Goal: Information Seeking & Learning: Check status

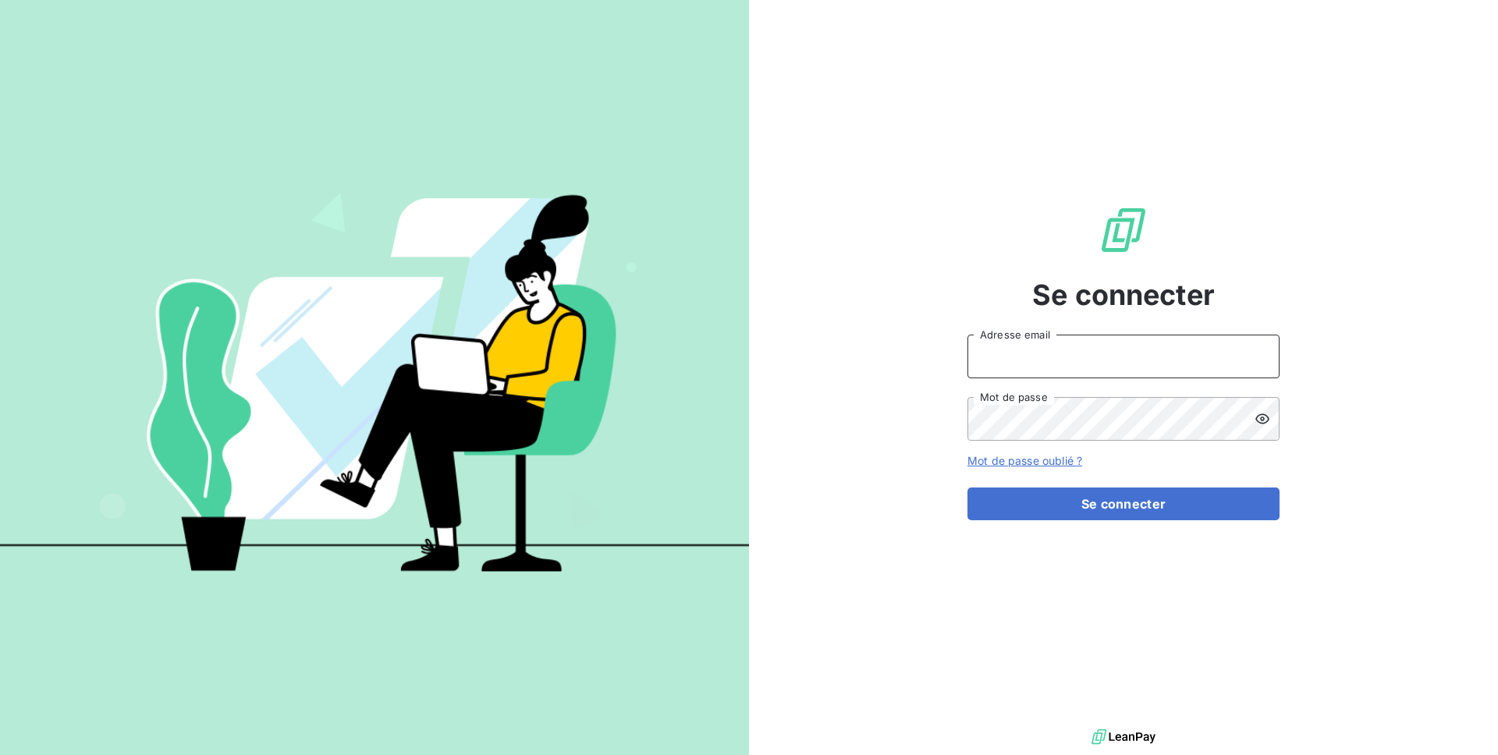
click at [1022, 347] on input "Adresse email" at bounding box center [1123, 357] width 312 height 44
click at [1096, 352] on input "admin@kilouto" at bounding box center [1123, 357] width 312 height 44
type input "admin@kiloutou"
click at [967, 488] on button "Se connecter" at bounding box center [1123, 504] width 312 height 33
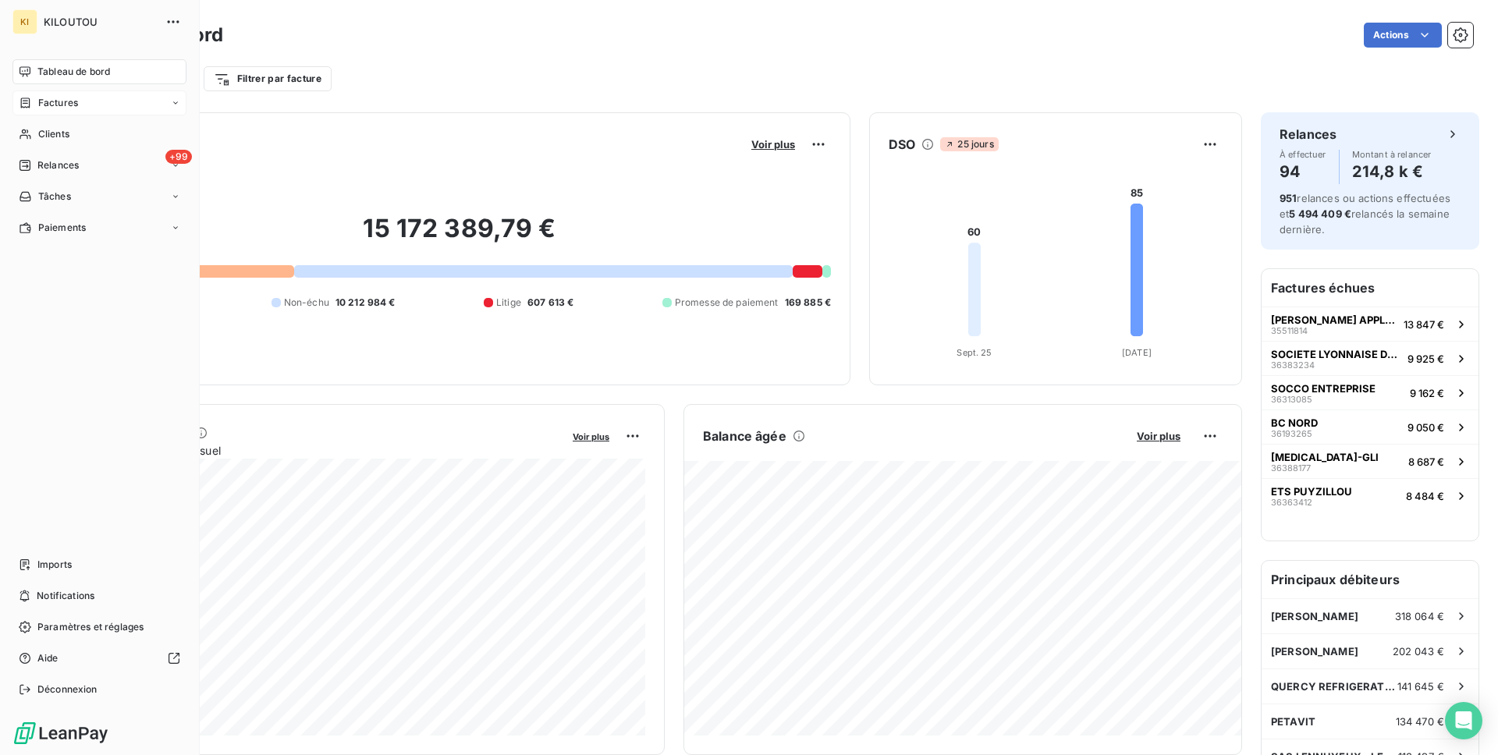
click at [39, 101] on span "Factures" at bounding box center [58, 103] width 40 height 14
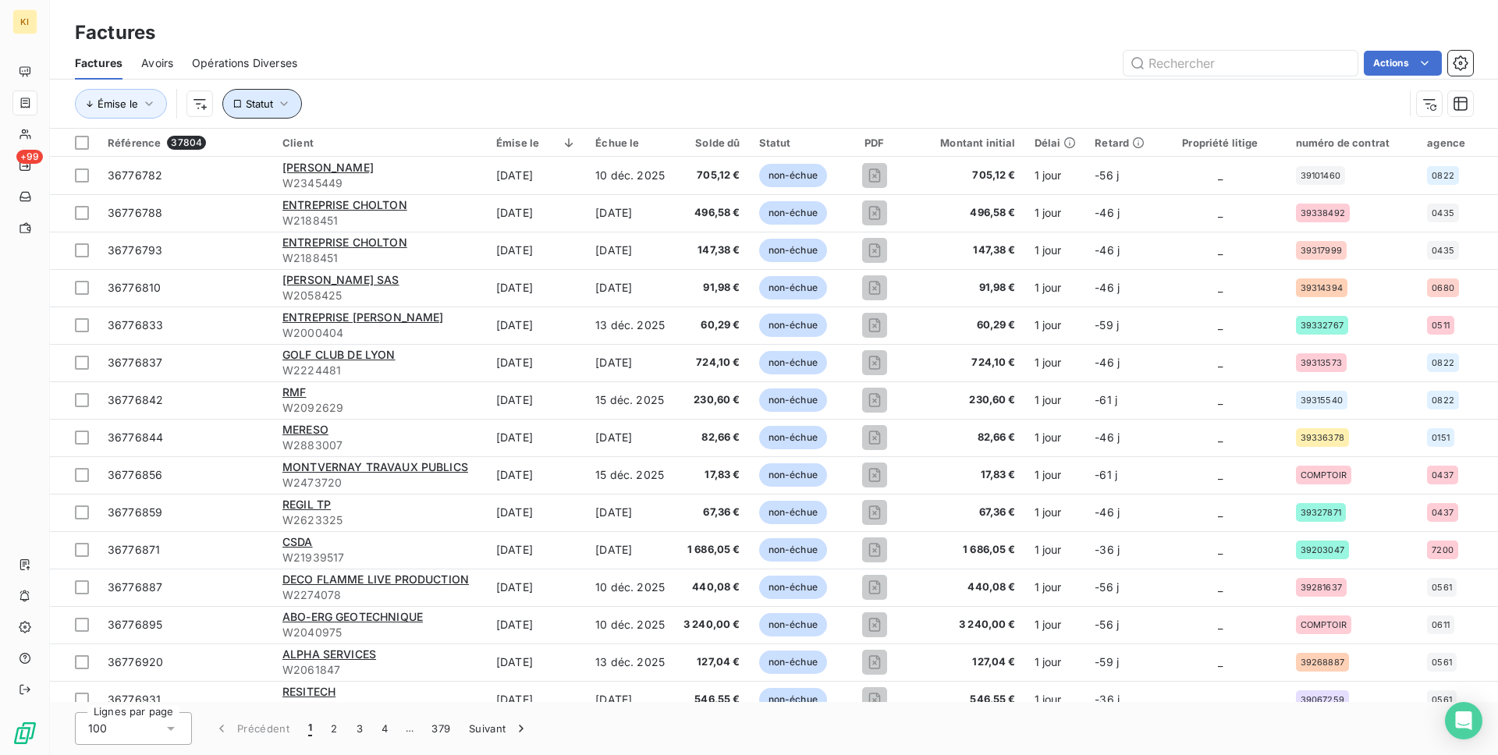
click at [263, 111] on button "Statut" at bounding box center [262, 104] width 80 height 30
click at [479, 147] on div at bounding box center [512, 144] width 225 height 33
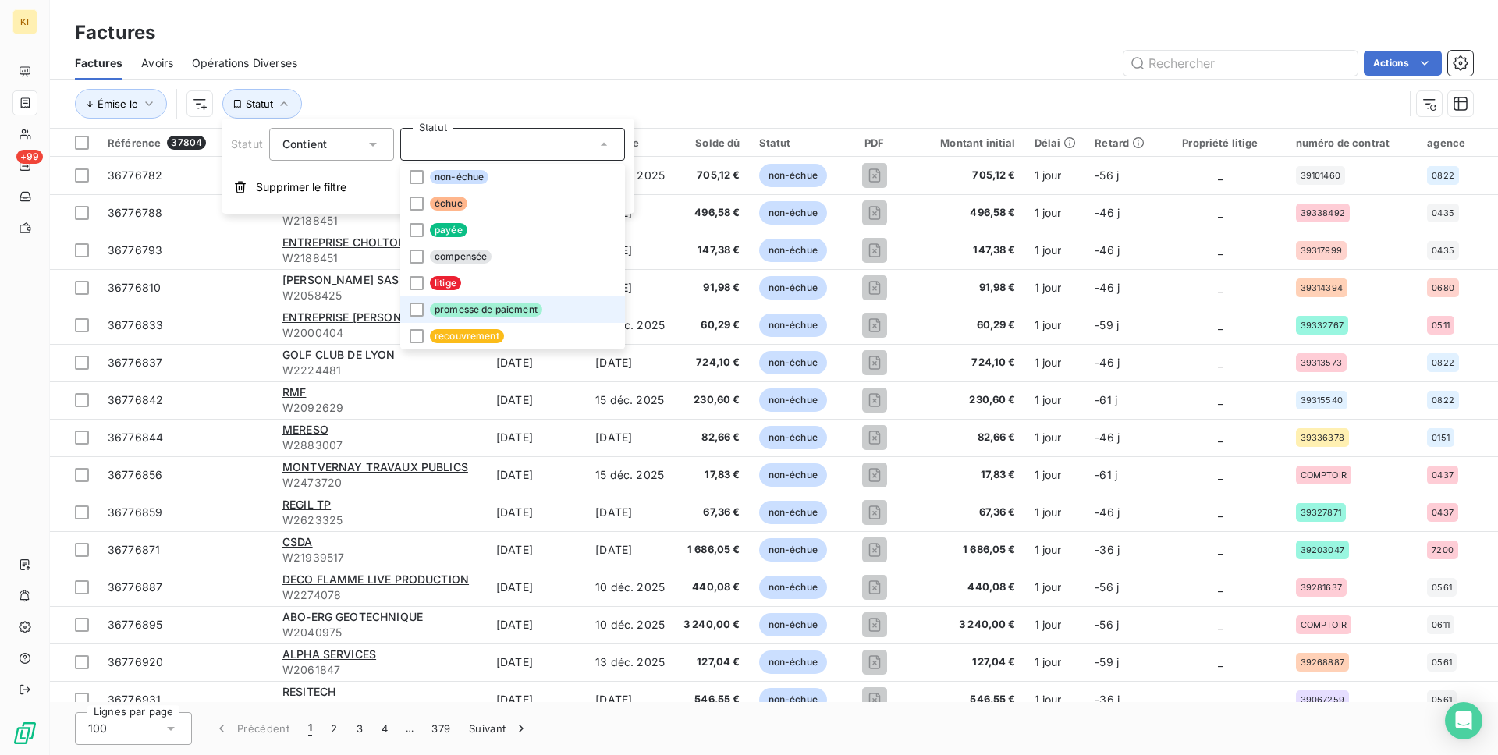
click at [480, 310] on span "promesse de paiement" at bounding box center [486, 310] width 112 height 14
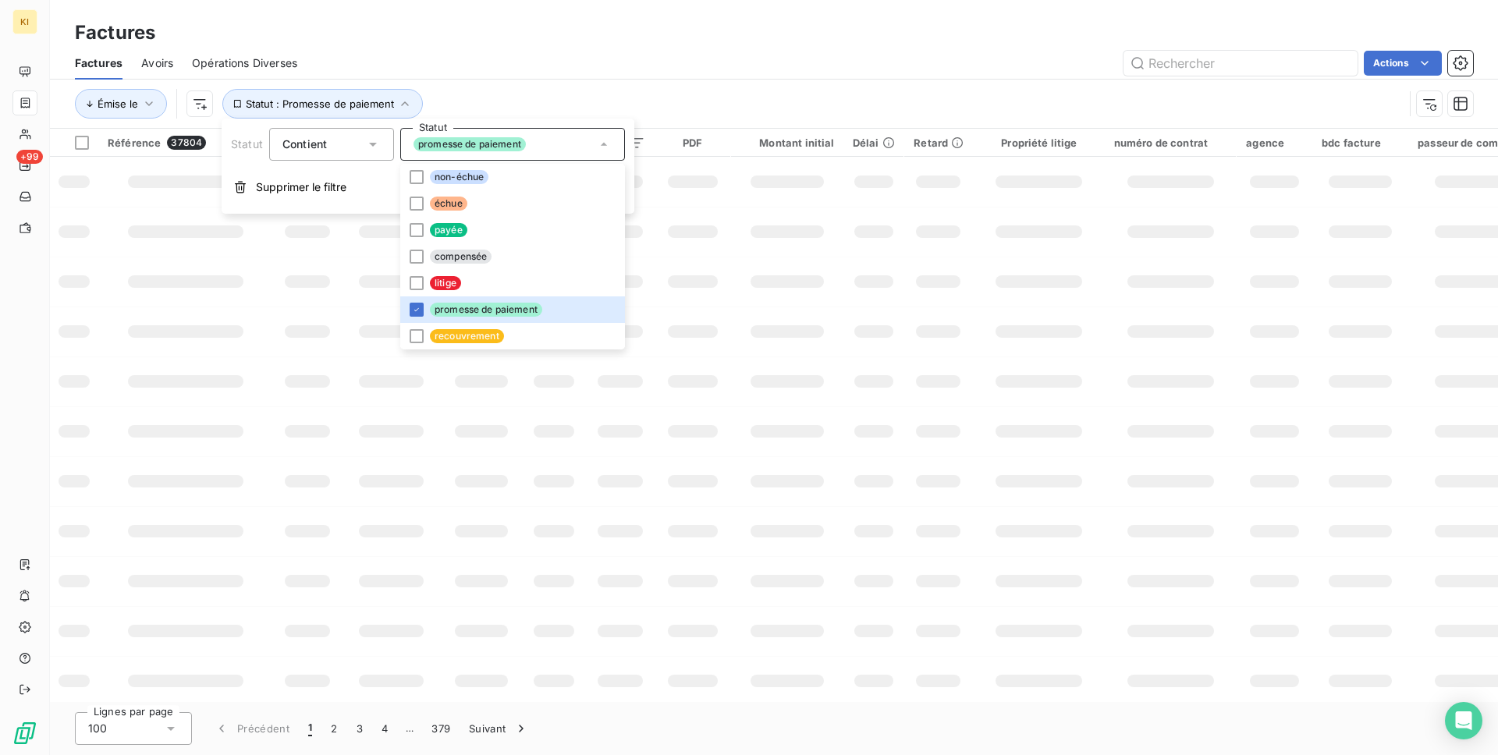
click at [520, 56] on div "Actions" at bounding box center [894, 63] width 1157 height 25
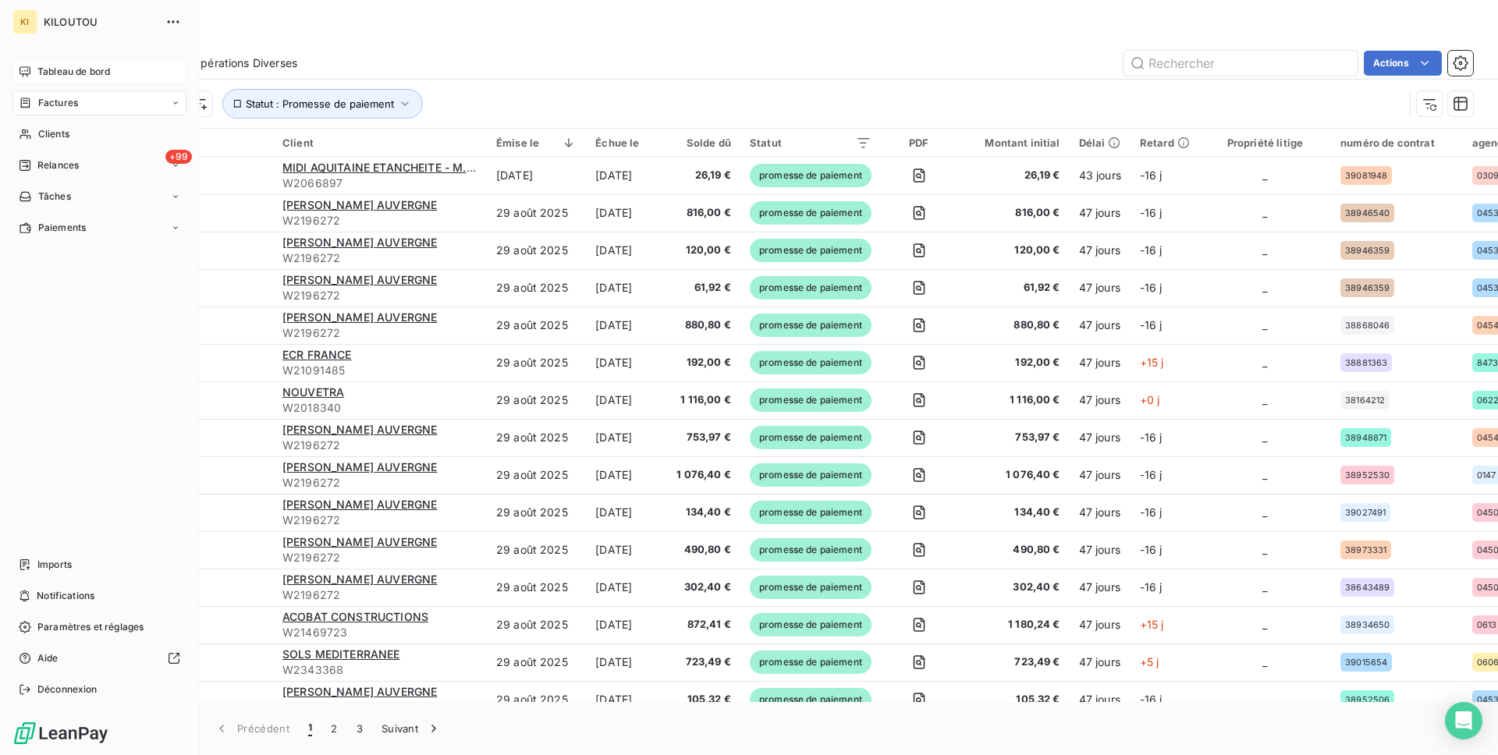
click at [33, 81] on div "Tableau de bord" at bounding box center [99, 71] width 174 height 25
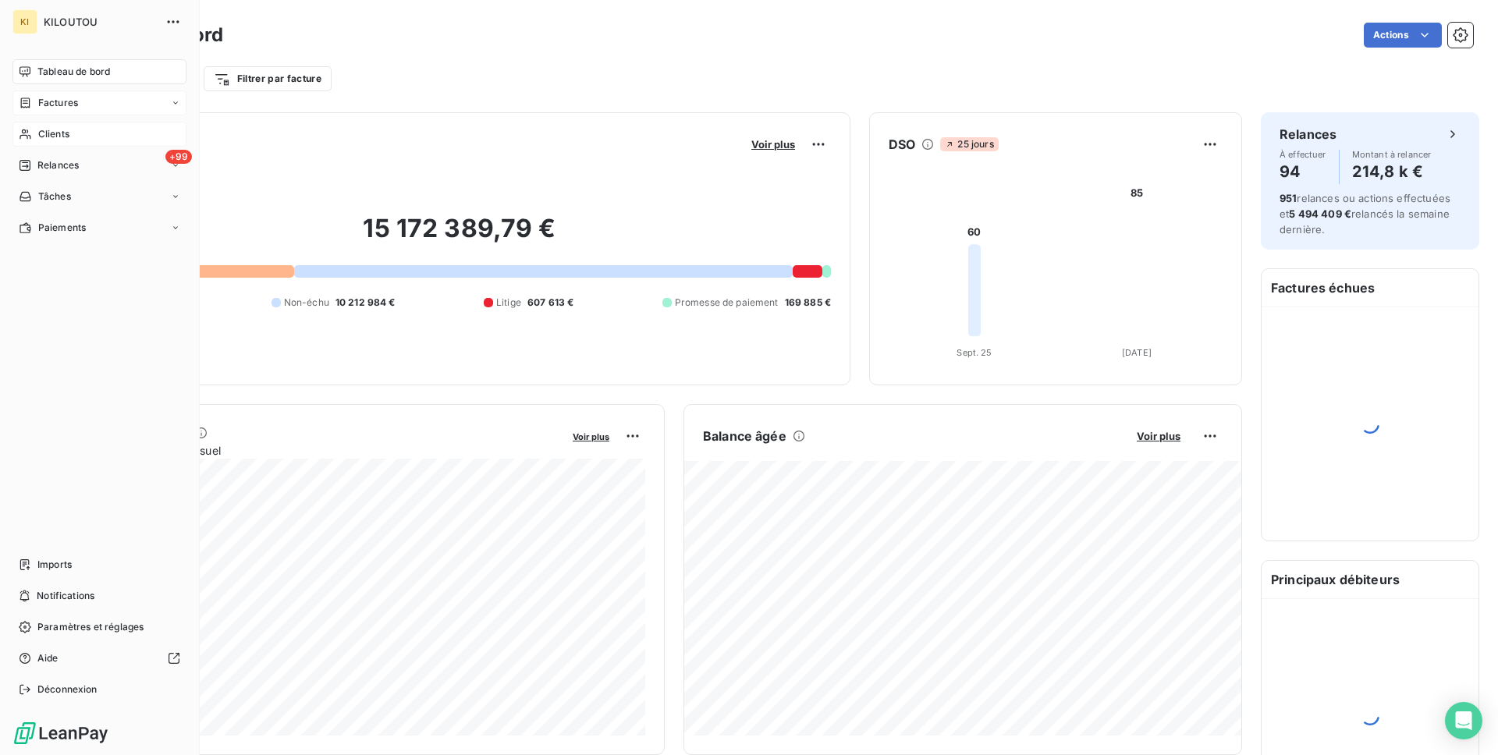
click at [52, 135] on span "Clients" at bounding box center [53, 134] width 31 height 14
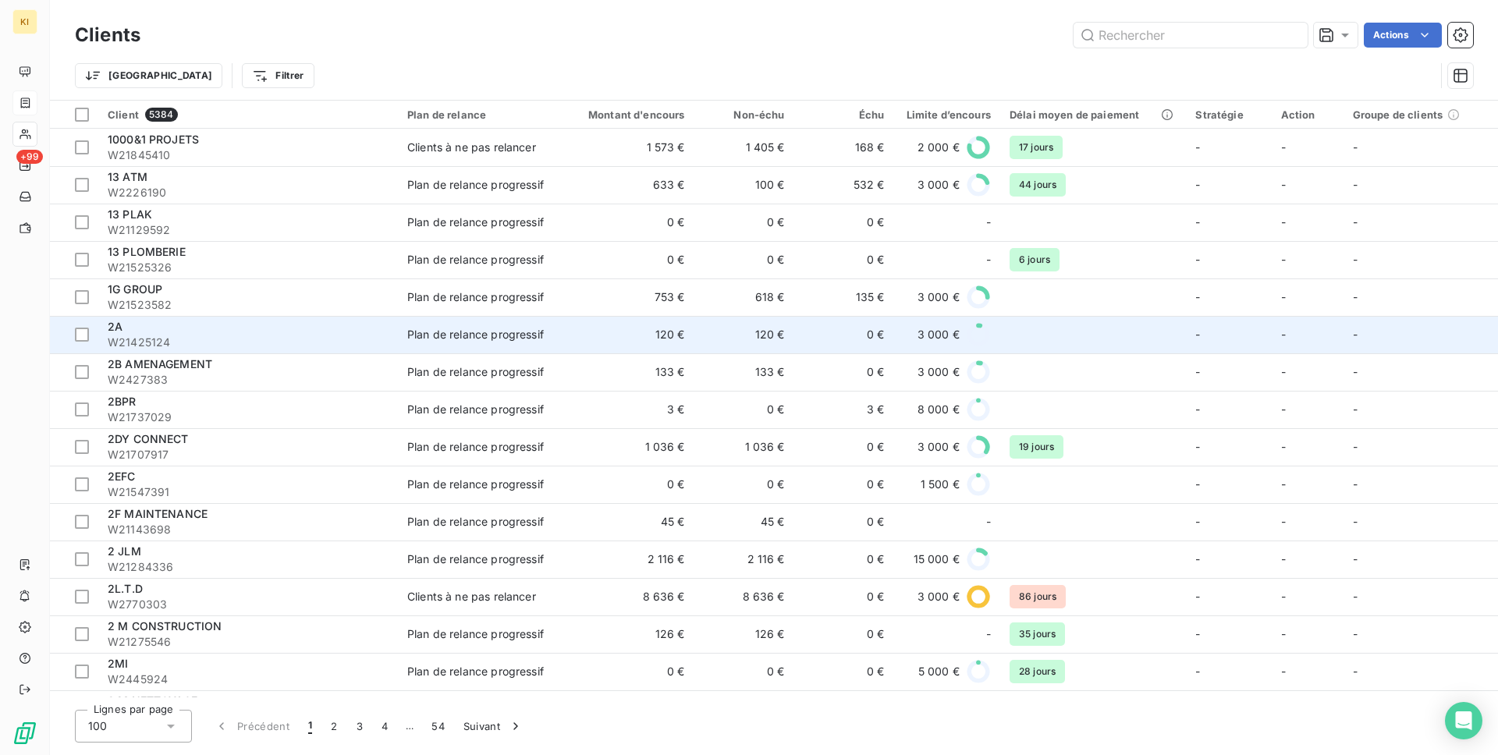
click at [255, 321] on div "2A" at bounding box center [248, 327] width 281 height 16
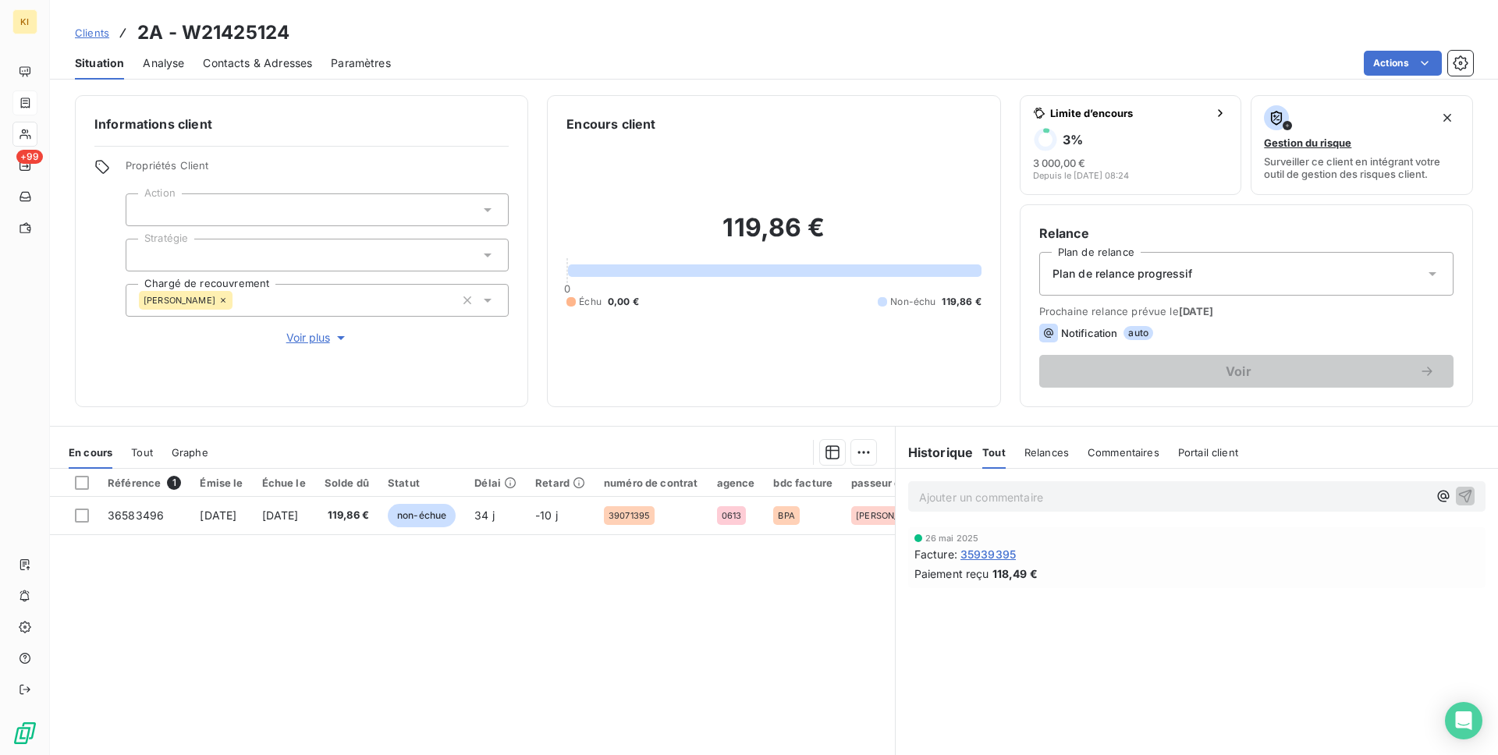
click at [87, 22] on div "Clients 2A - W21425124" at bounding box center [182, 33] width 215 height 28
click at [87, 29] on span "Clients" at bounding box center [92, 33] width 34 height 12
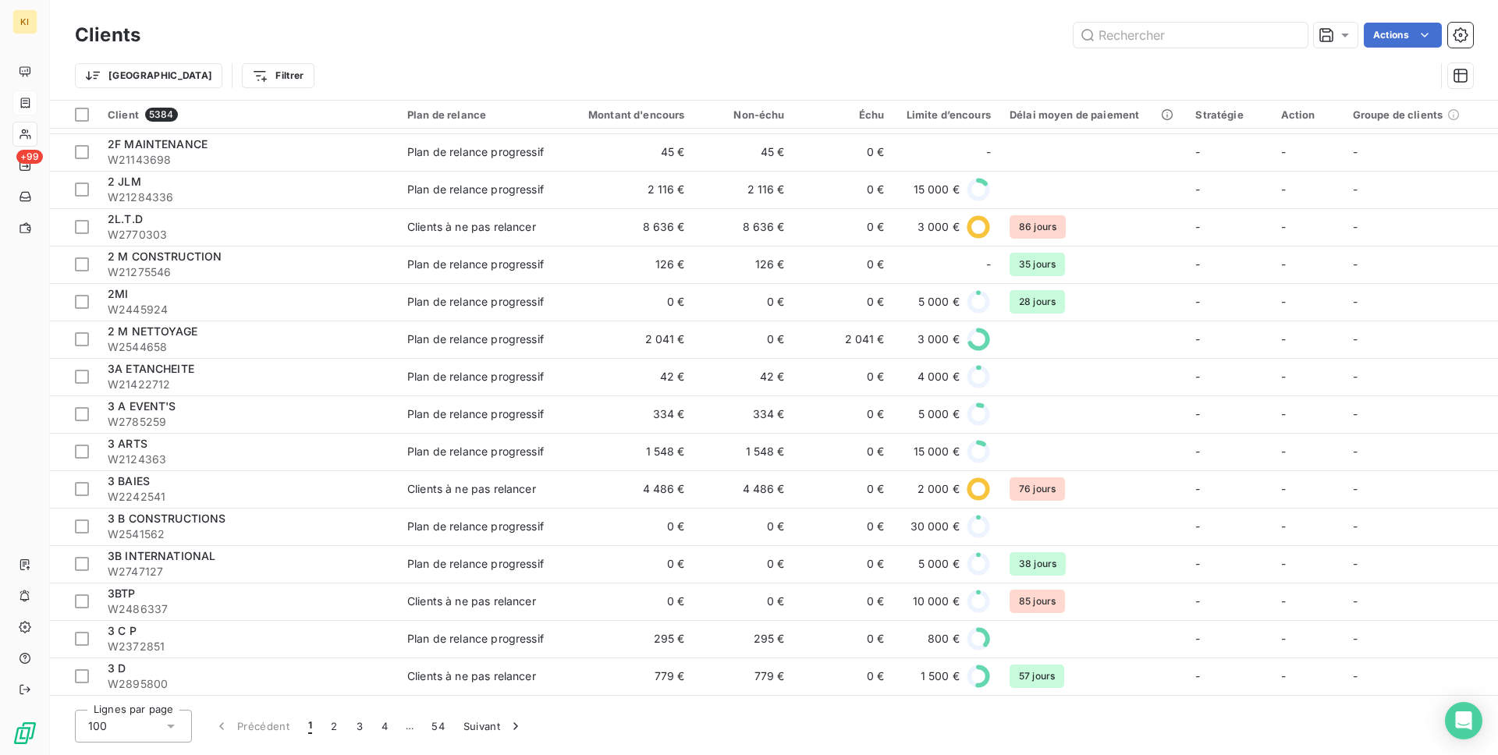
scroll to position [531, 0]
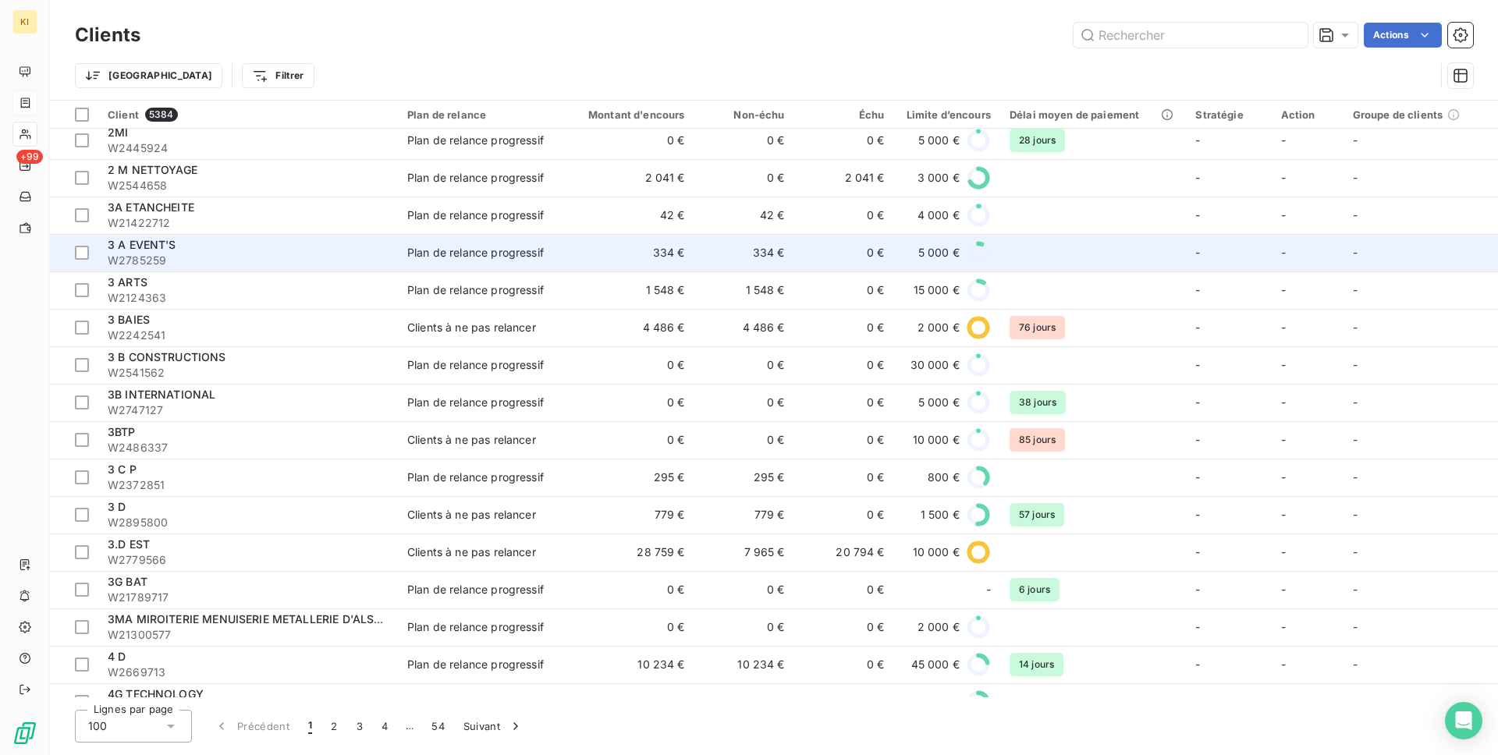
click at [235, 238] on div "3 A EVENT'S" at bounding box center [248, 245] width 281 height 16
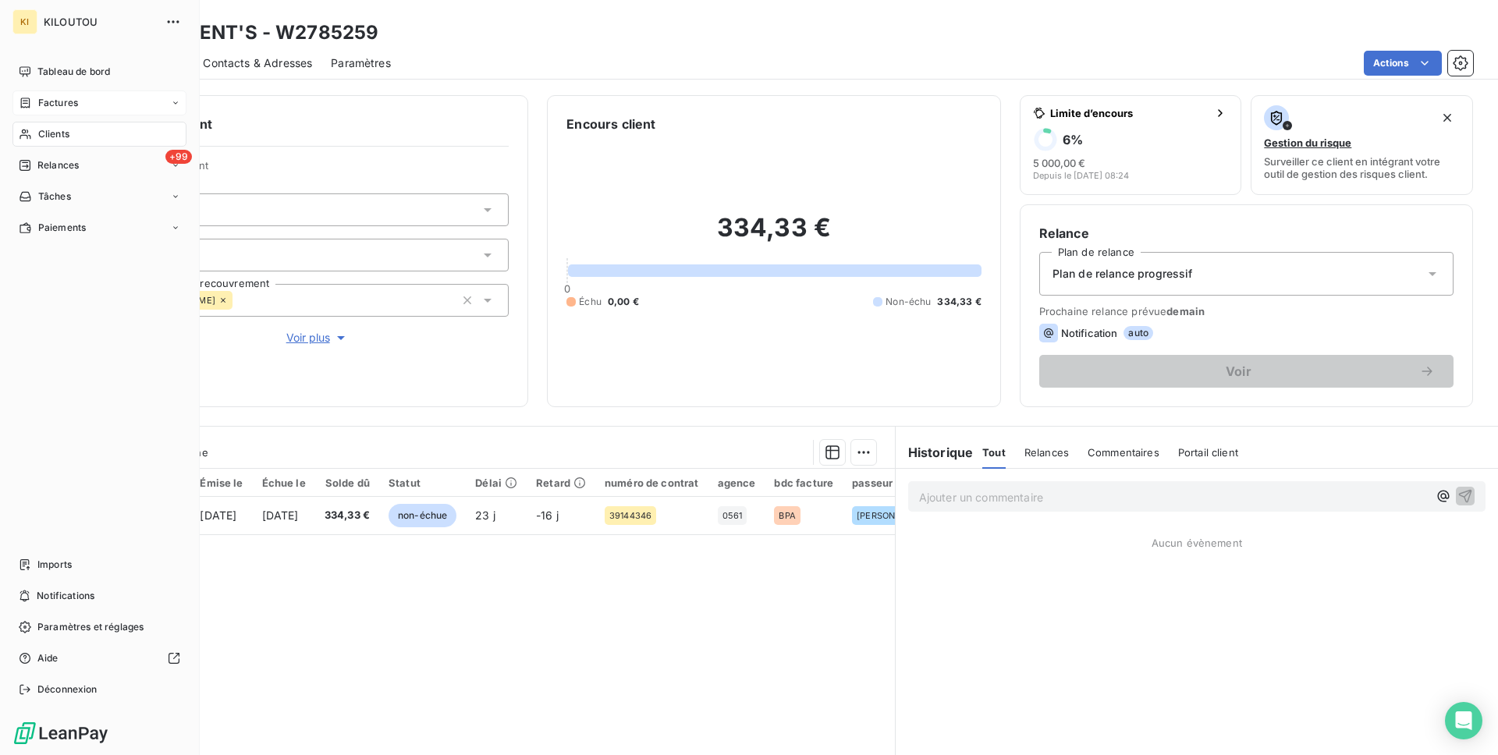
click at [56, 137] on span "Clients" at bounding box center [53, 134] width 31 height 14
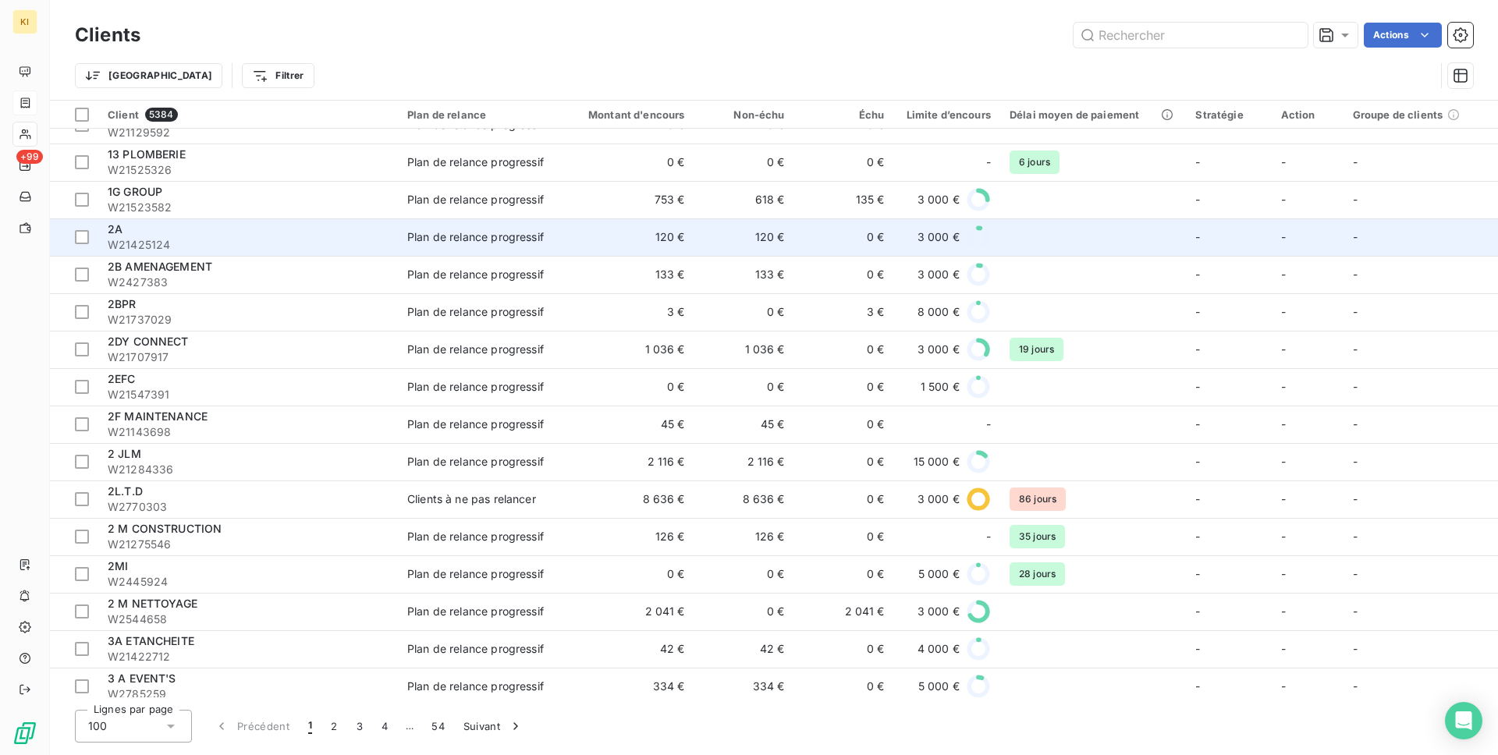
scroll to position [102, 0]
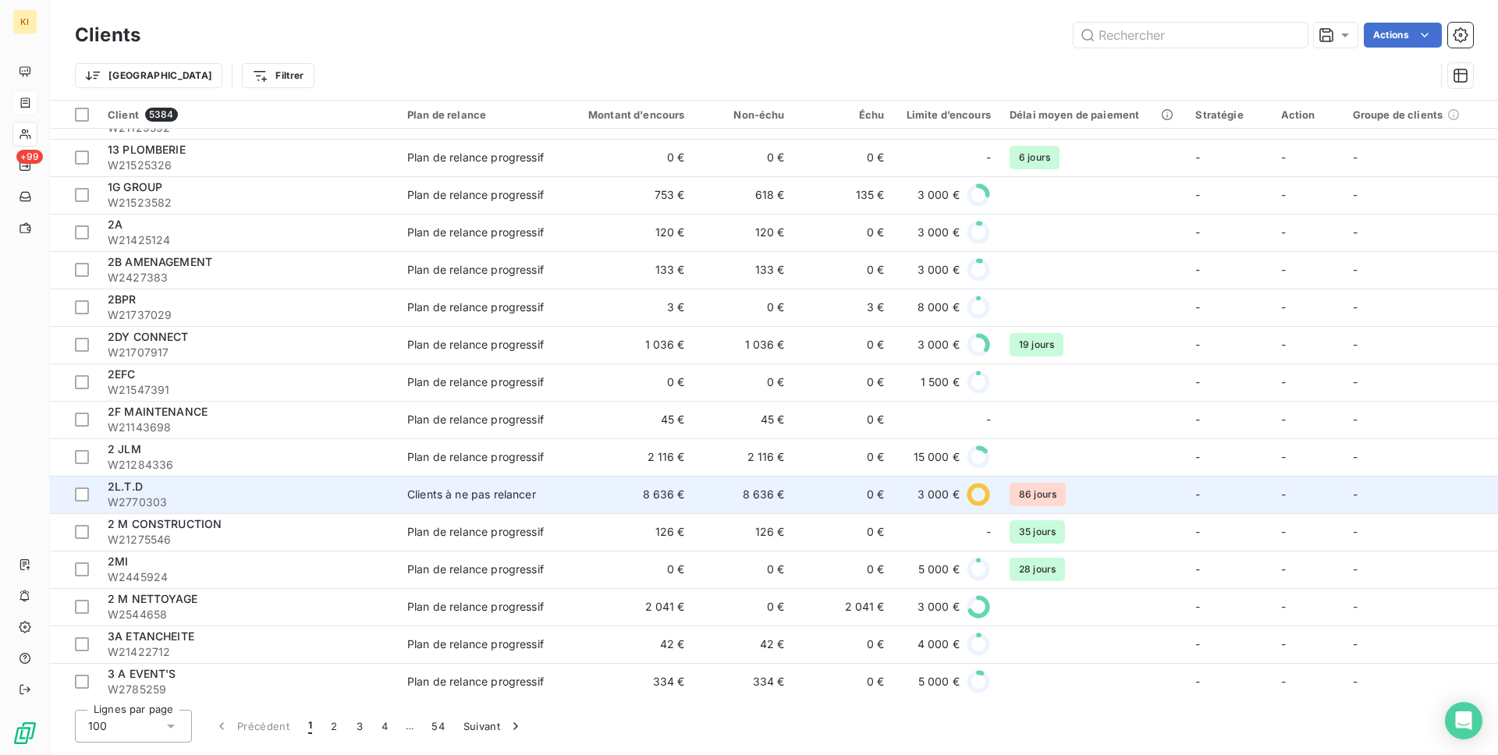
click at [336, 491] on div "2L.T.D" at bounding box center [248, 487] width 281 height 16
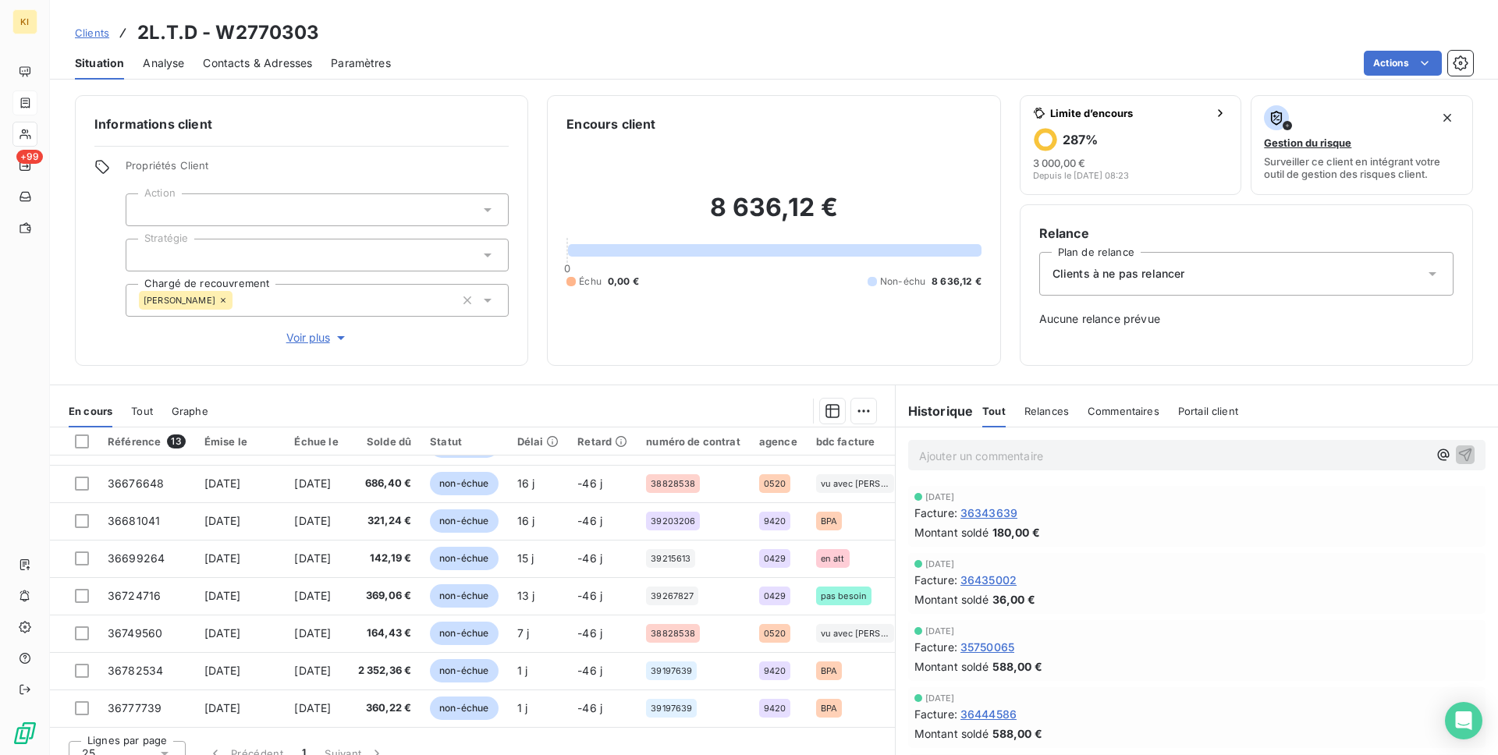
scroll to position [20, 0]
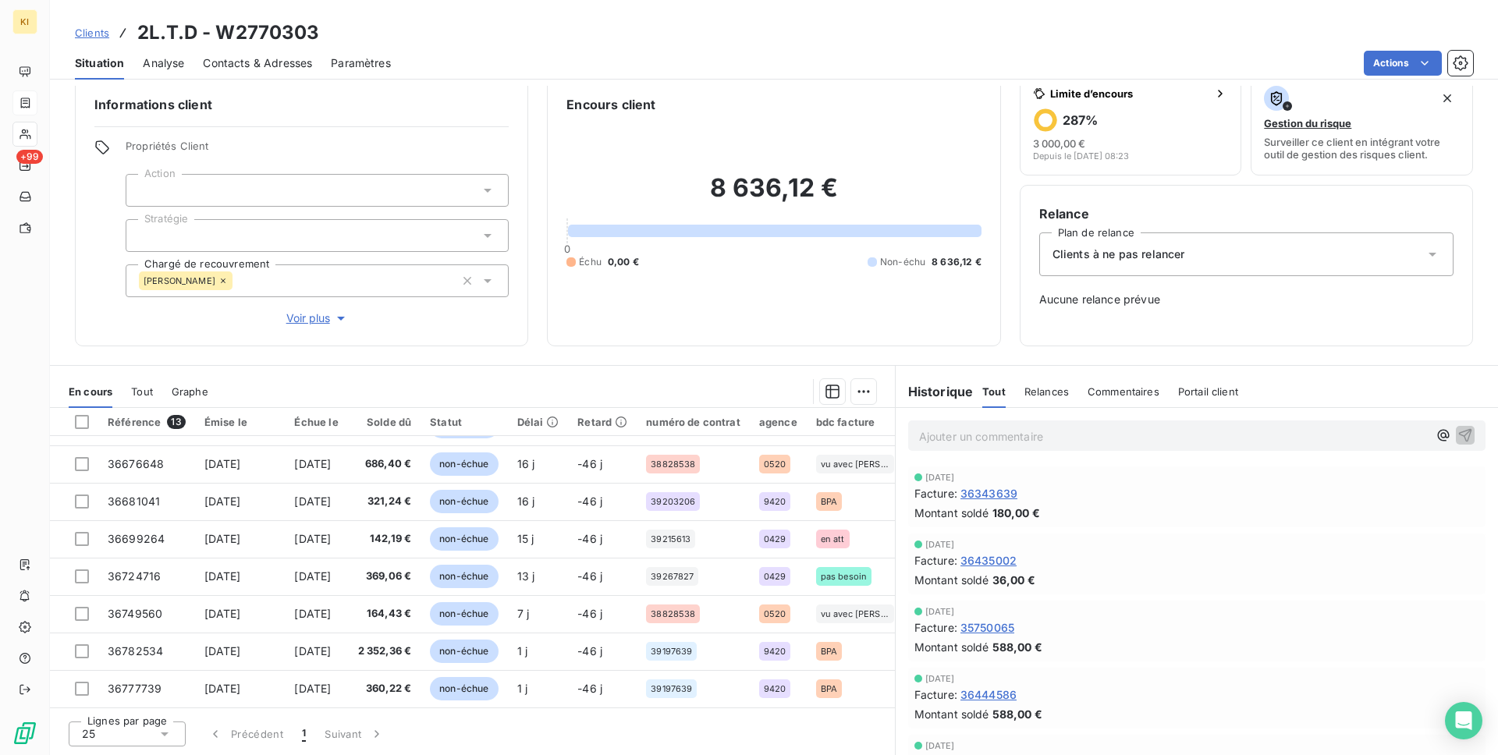
click at [128, 732] on div "25" at bounding box center [127, 734] width 117 height 25
click at [127, 701] on li "100" at bounding box center [127, 705] width 117 height 28
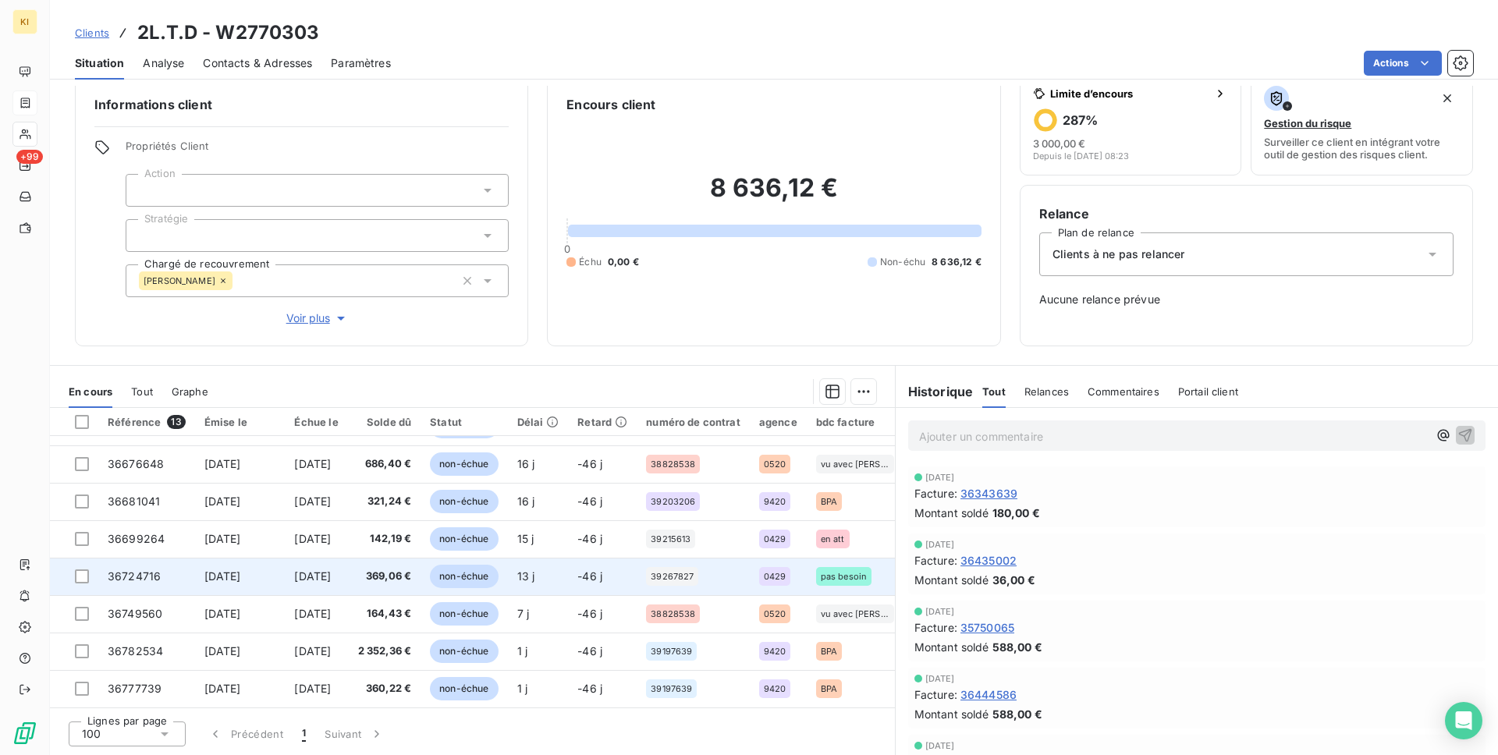
scroll to position [0, 0]
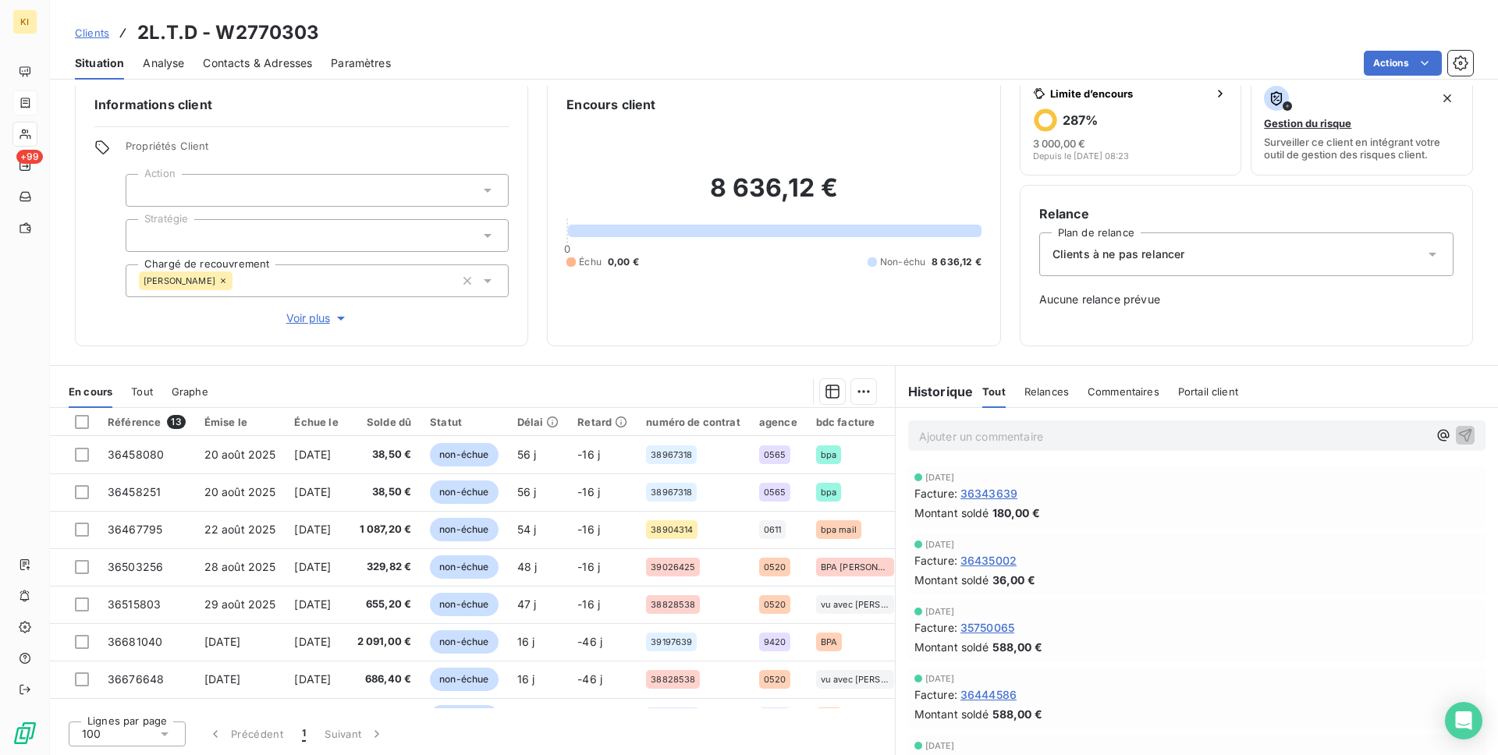
click at [184, 67] on div "Situation Analyse Contacts & Adresses Paramètres Actions" at bounding box center [774, 63] width 1448 height 33
click at [164, 67] on span "Analyse" at bounding box center [163, 63] width 41 height 16
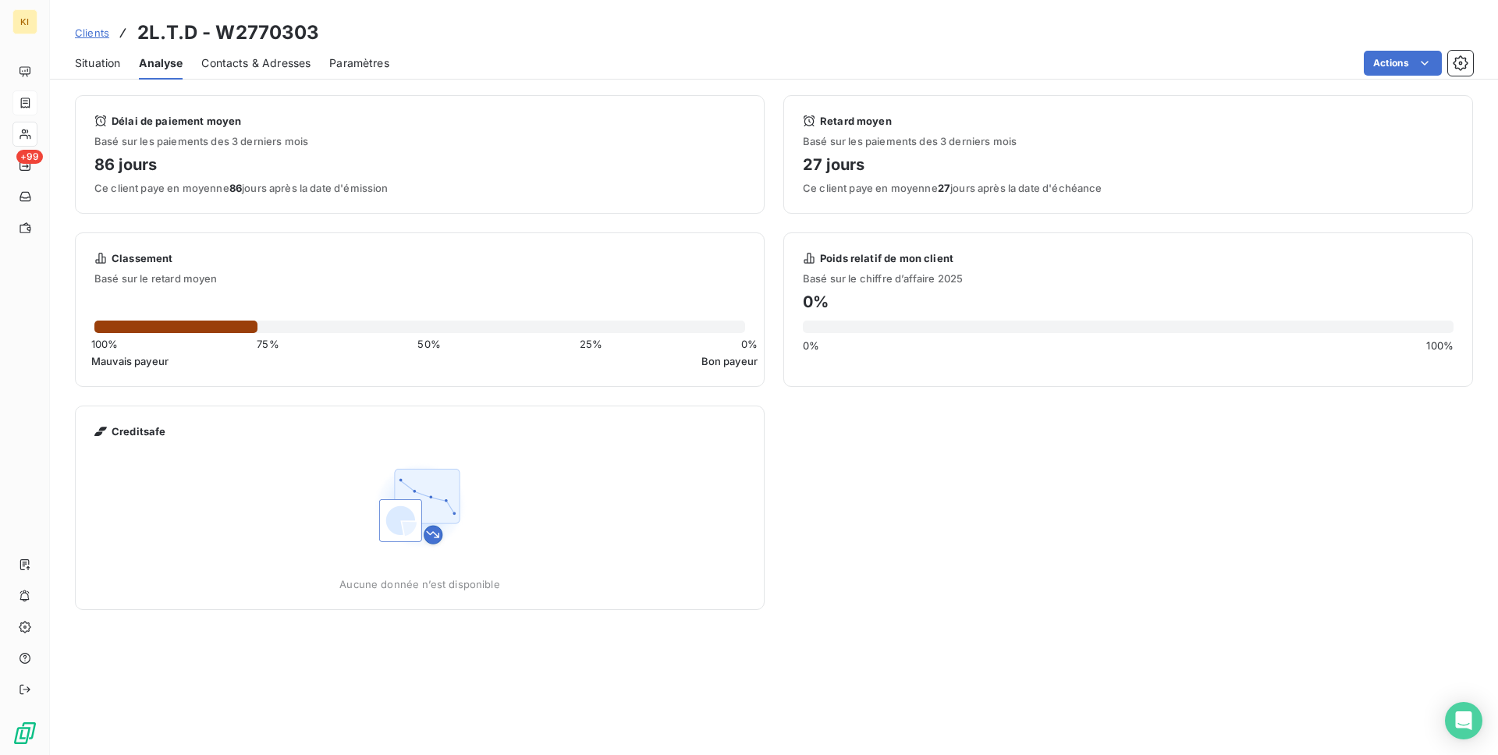
click at [103, 62] on span "Situation" at bounding box center [97, 63] width 45 height 16
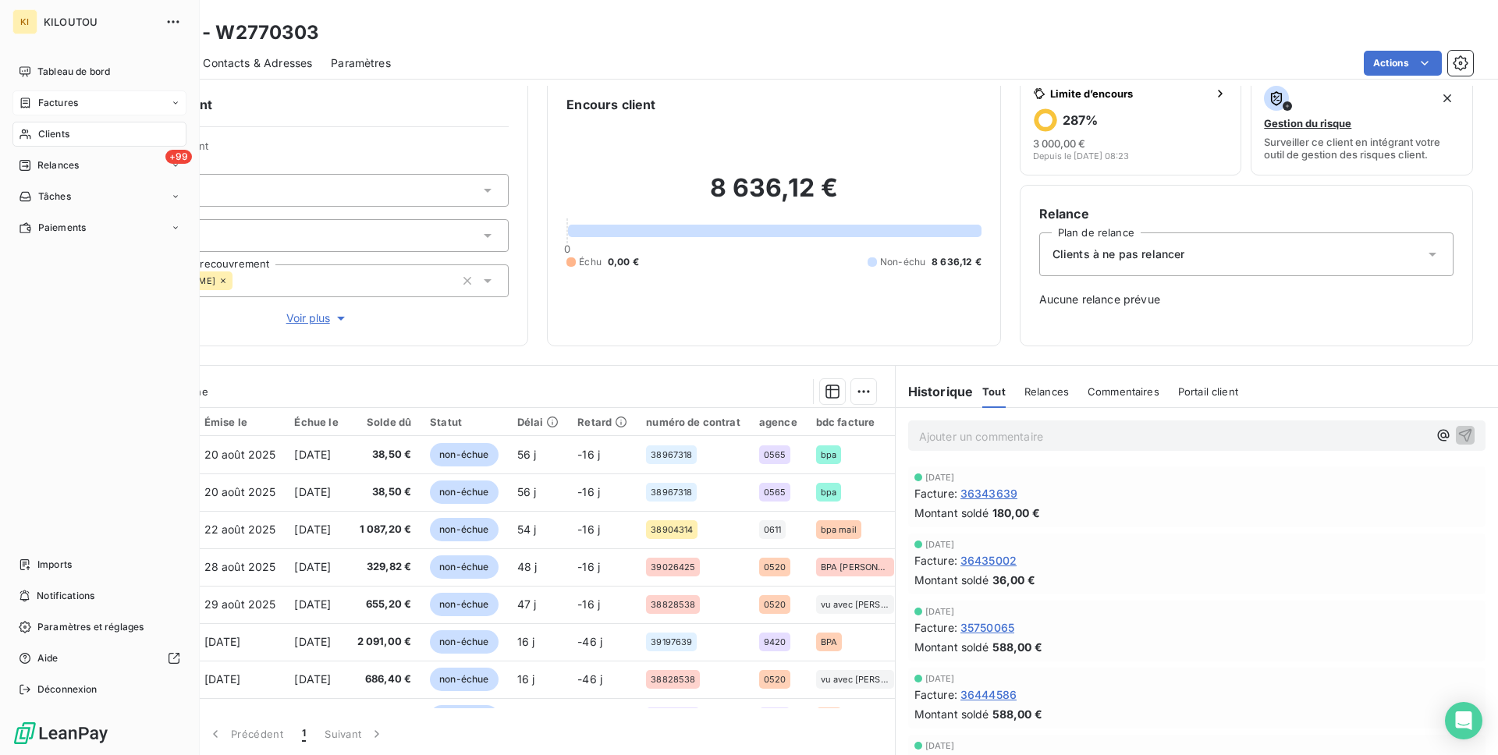
click at [62, 96] on span "Factures" at bounding box center [58, 103] width 40 height 14
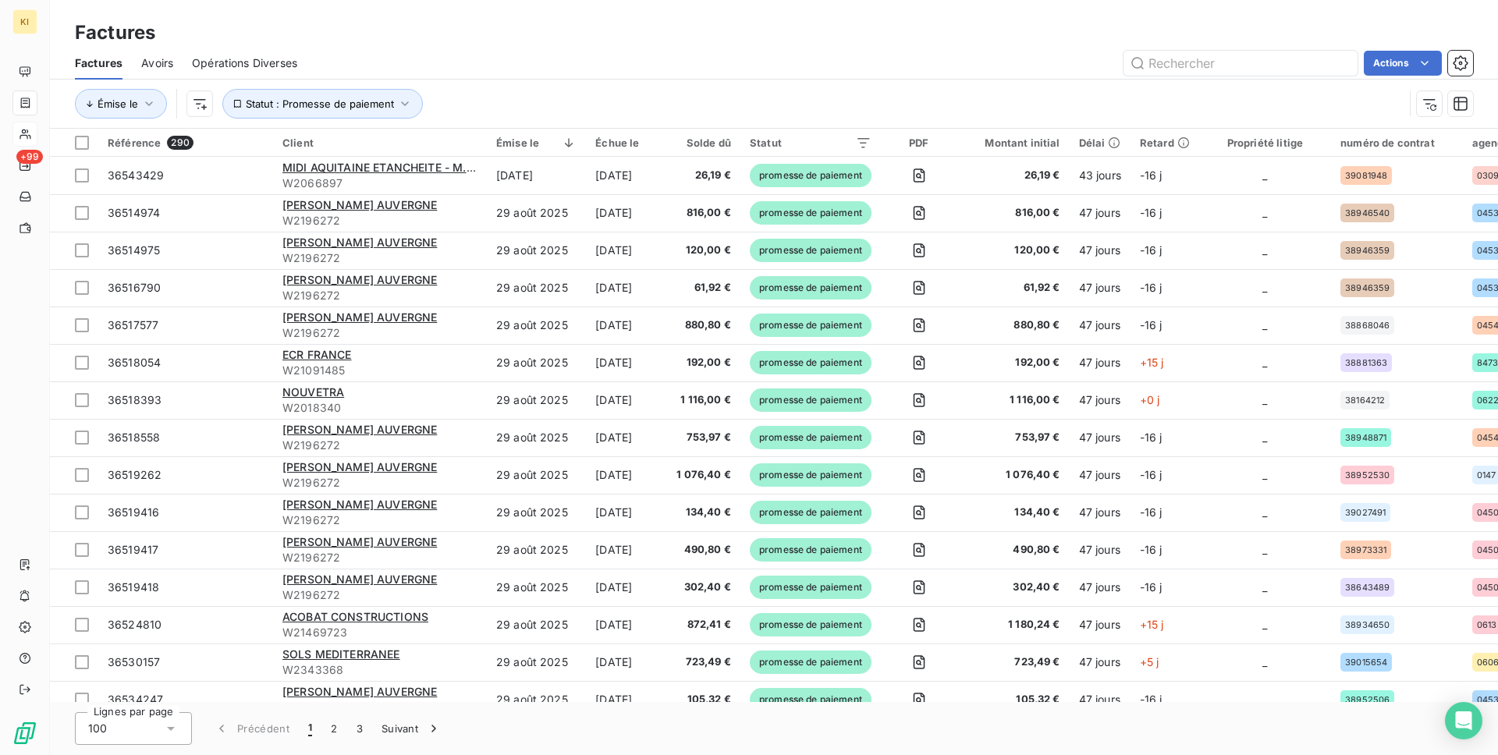
click at [168, 705] on div "Lignes par page 100 Précédent 1 2 3 Suivant" at bounding box center [774, 728] width 1448 height 53
click at [160, 724] on div "100" at bounding box center [133, 728] width 117 height 33
click at [158, 674] on li "50" at bounding box center [133, 667] width 117 height 28
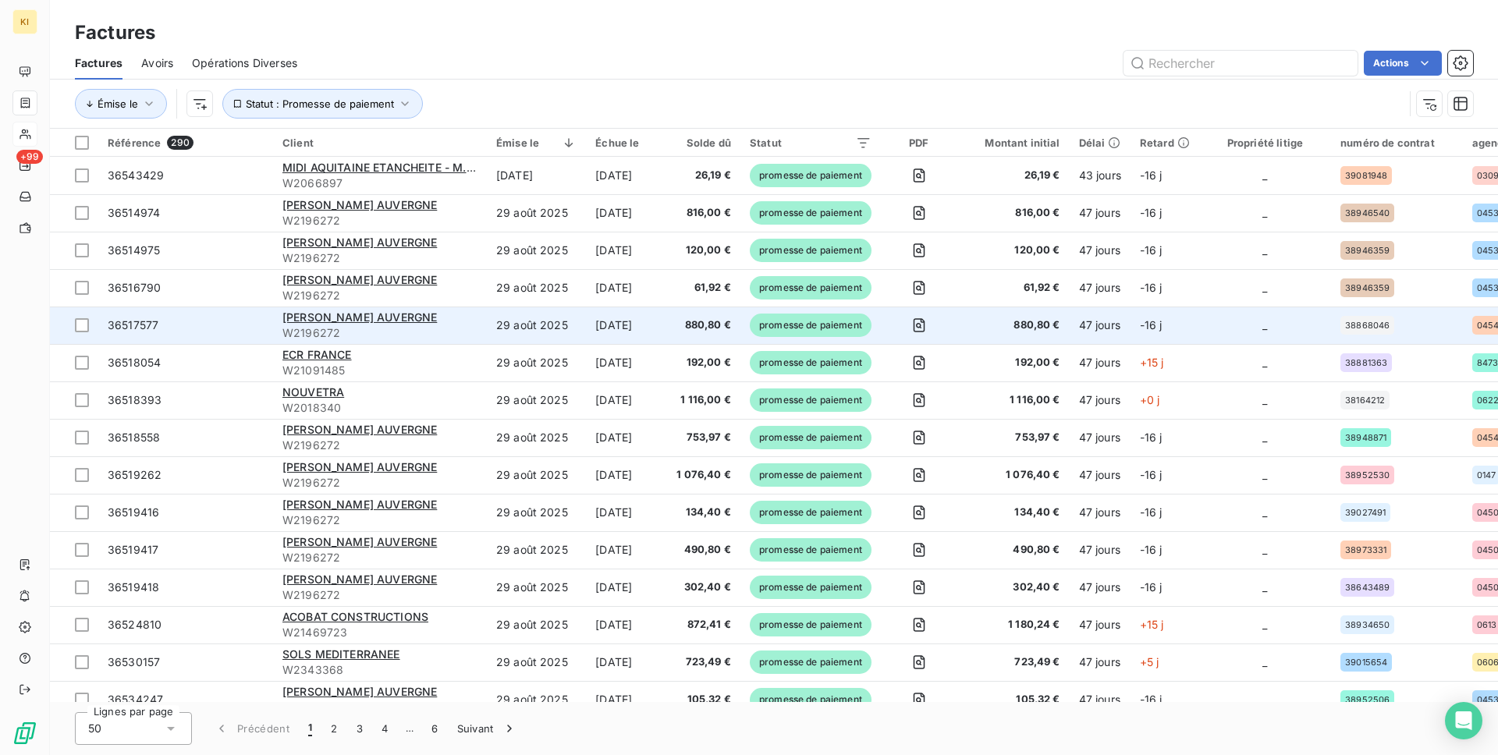
click at [213, 311] on td "36517577" at bounding box center [185, 325] width 175 height 37
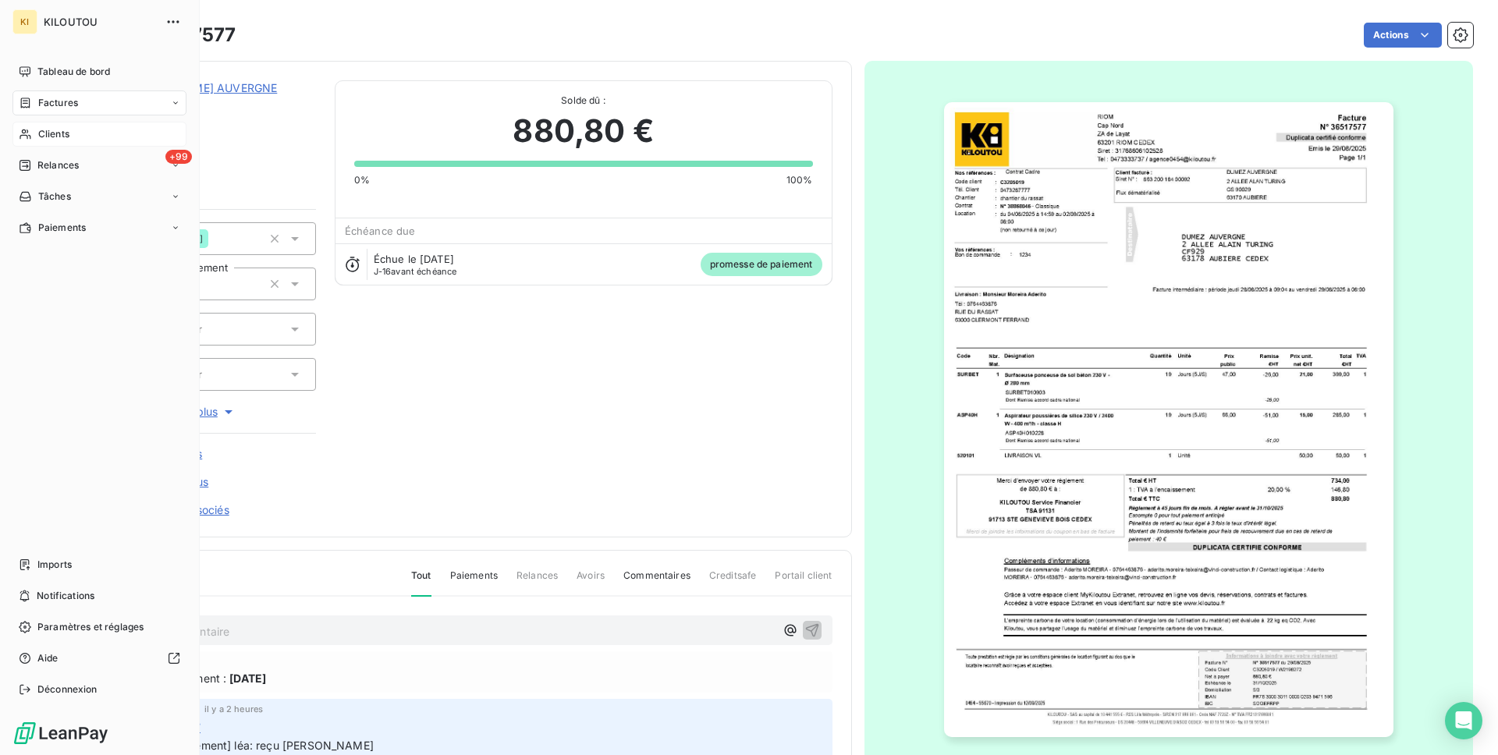
click at [75, 98] on span "Factures" at bounding box center [58, 103] width 40 height 14
click at [101, 139] on div "Factures" at bounding box center [108, 134] width 155 height 25
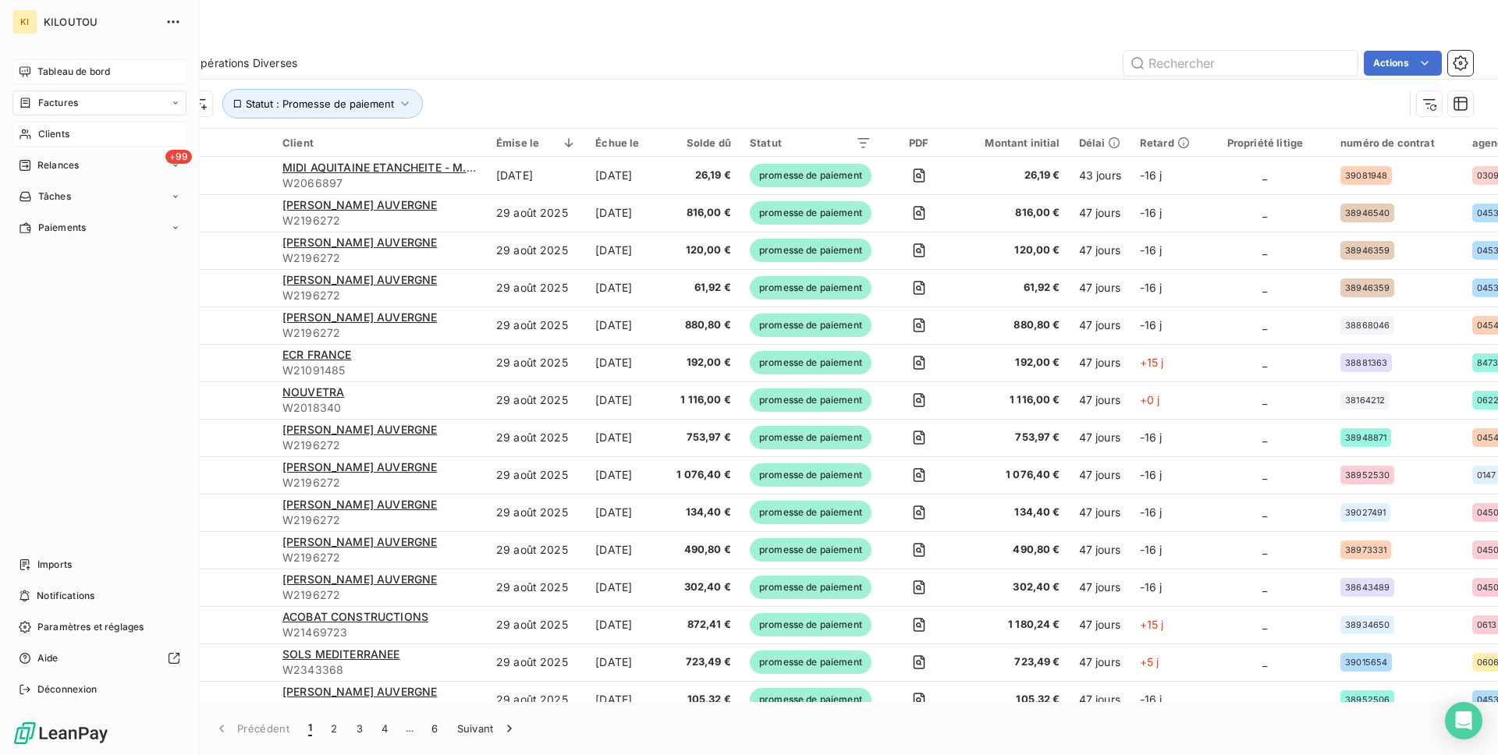
click at [72, 80] on div "Tableau de bord" at bounding box center [99, 71] width 174 height 25
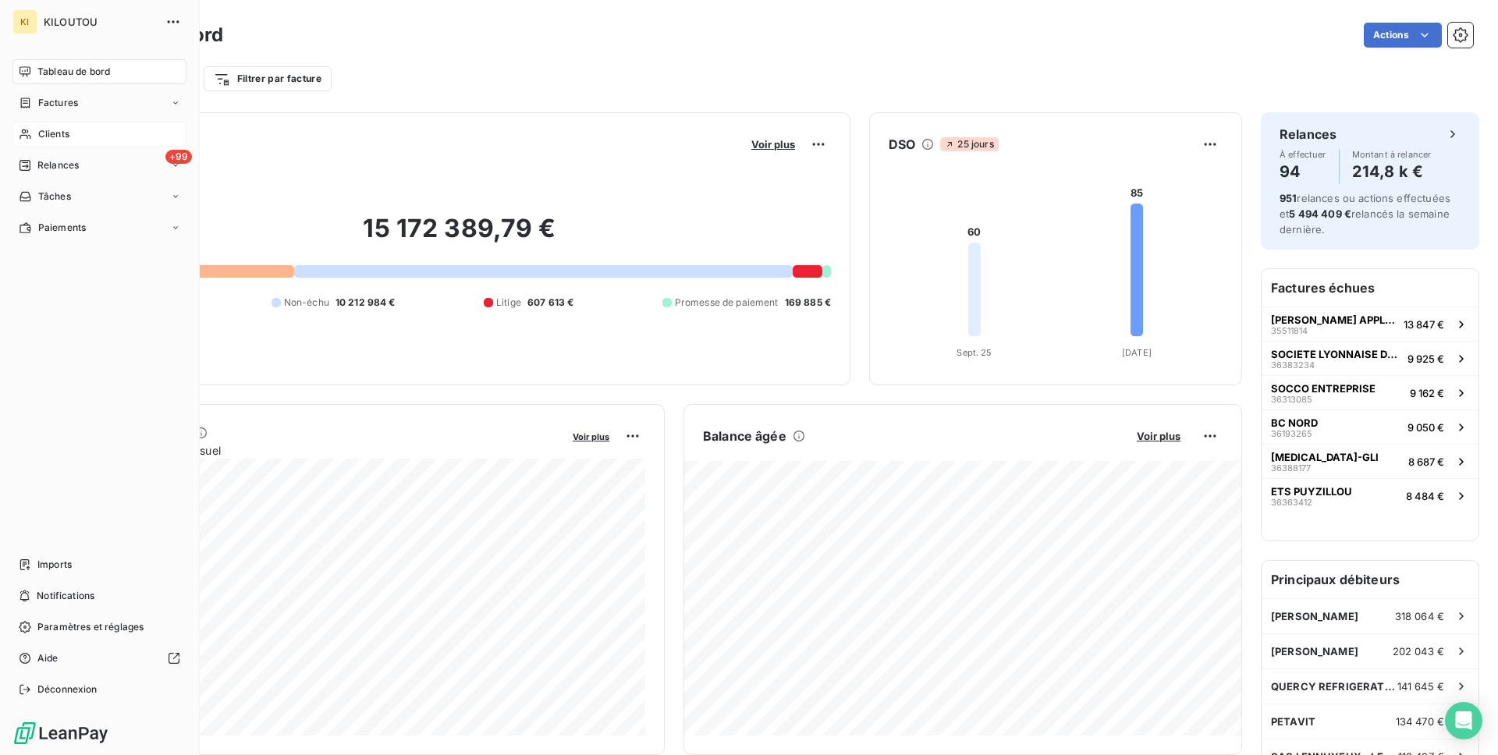
click at [45, 86] on nav "Tableau de bord Factures Clients +99 Relances Tâches Paiements" at bounding box center [99, 149] width 174 height 181
click at [82, 106] on div "Factures" at bounding box center [99, 103] width 174 height 25
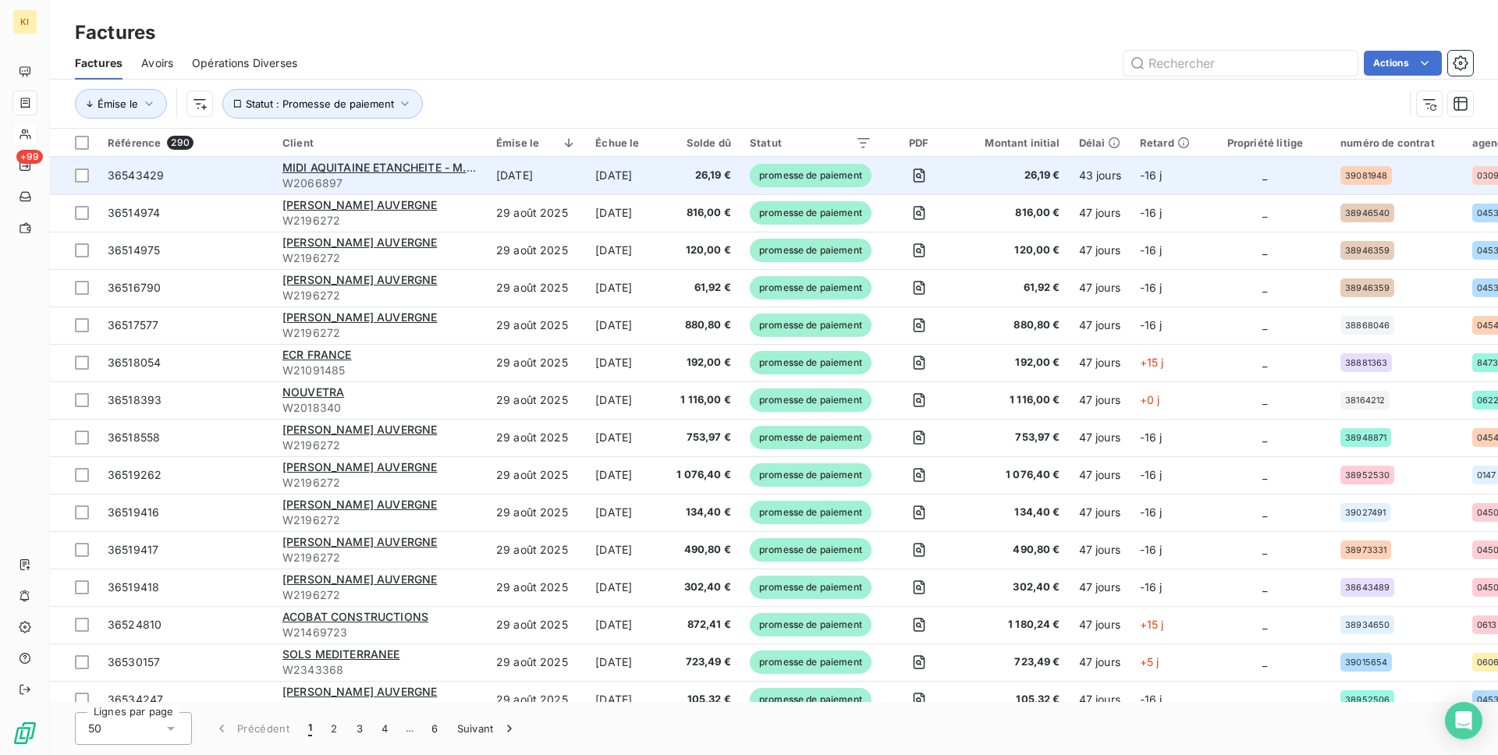
click at [1383, 183] on div "39081948" at bounding box center [1365, 175] width 51 height 19
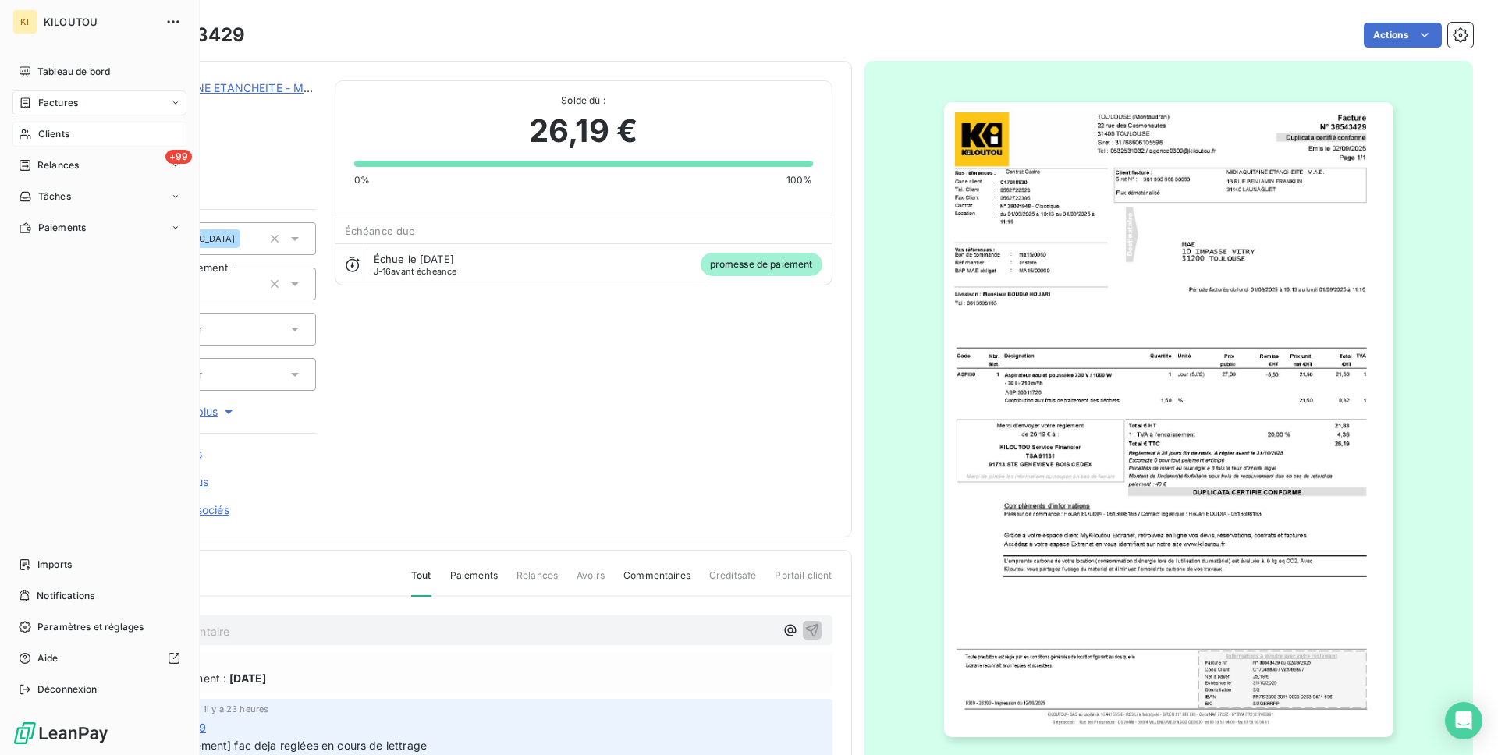
click at [62, 101] on span "Factures" at bounding box center [58, 103] width 40 height 14
click at [76, 99] on span "Factures" at bounding box center [58, 103] width 40 height 14
click at [76, 137] on div "Factures" at bounding box center [108, 134] width 155 height 25
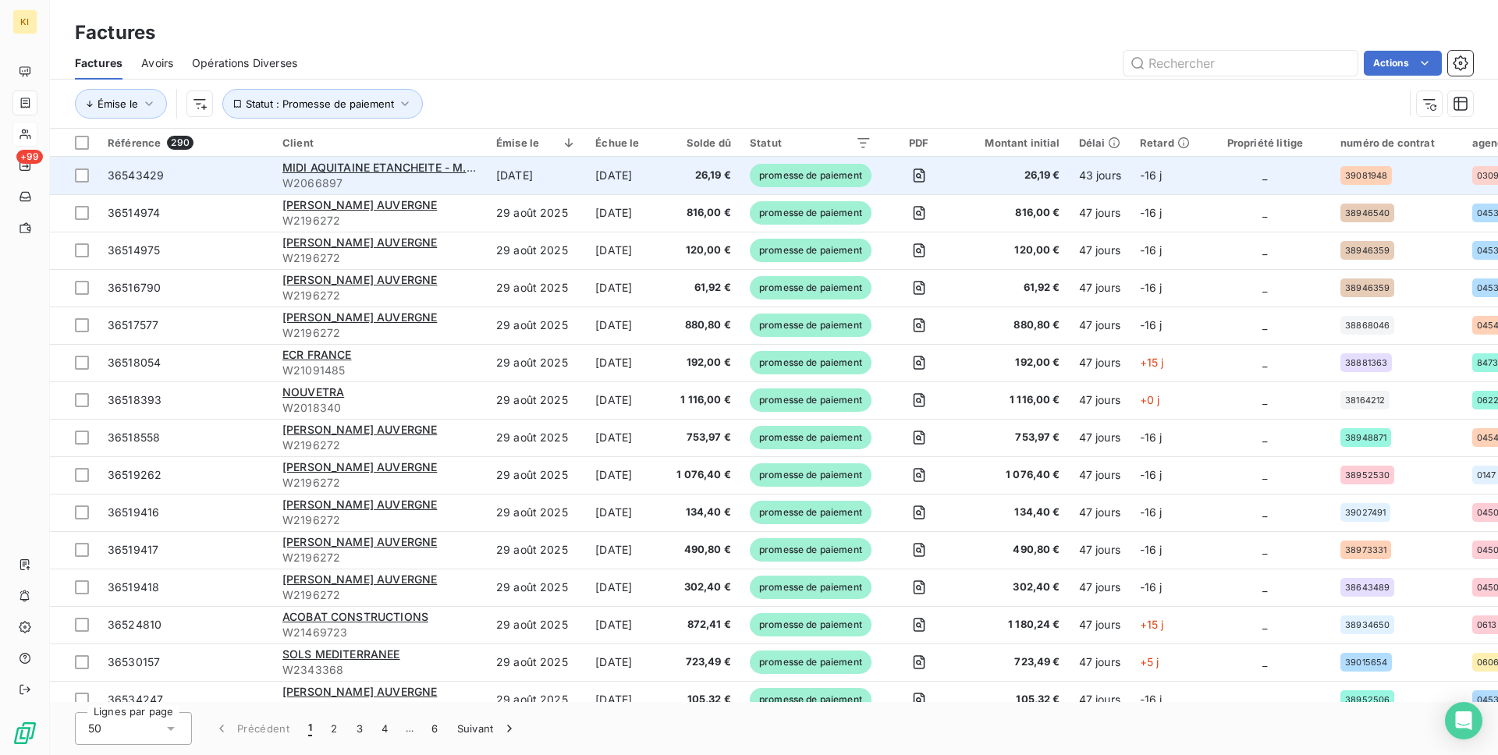
click at [493, 169] on td "[DATE]" at bounding box center [536, 175] width 99 height 37
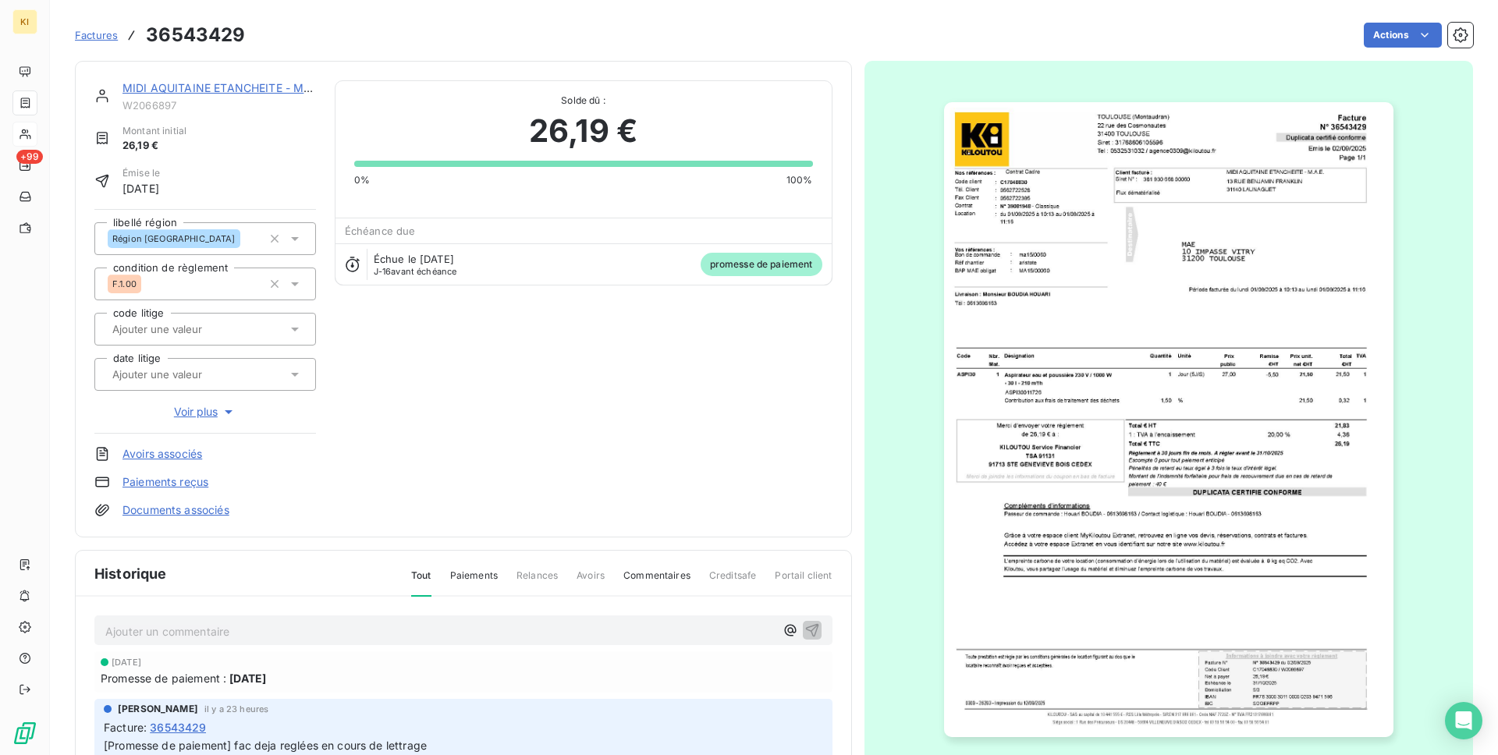
click at [209, 234] on div "Région [GEOGRAPHIC_DATA]" at bounding box center [185, 238] width 154 height 25
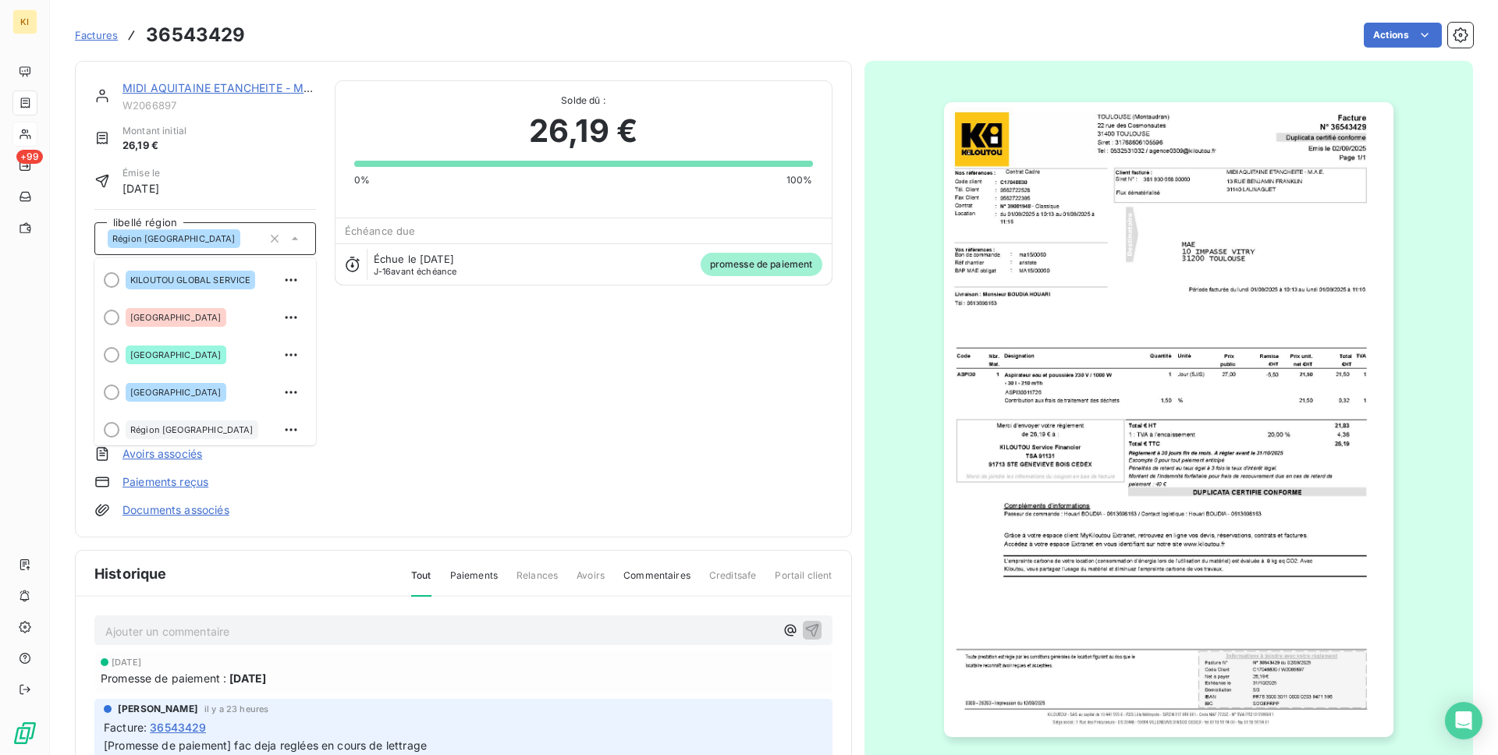
scroll to position [190, 0]
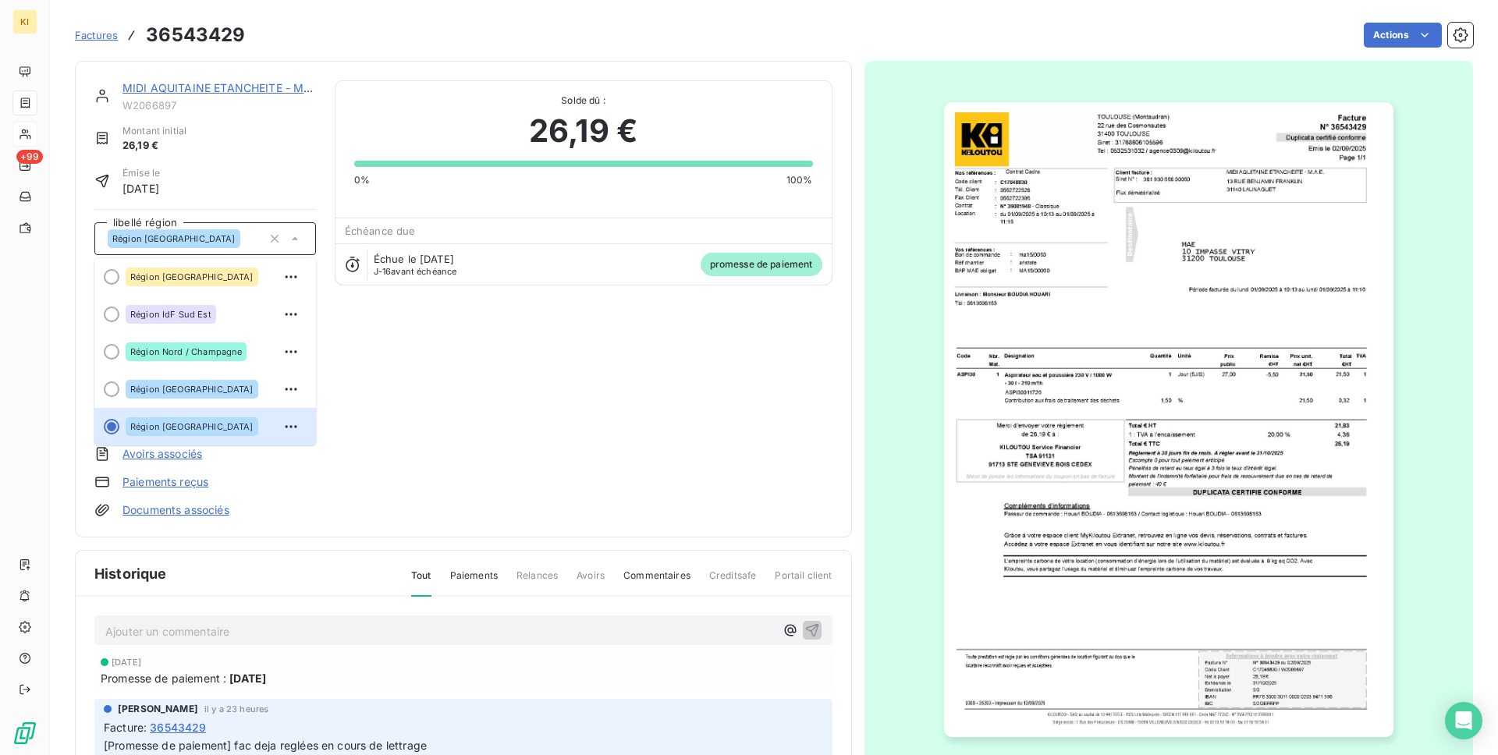
click at [378, 293] on div "MIDI AQUITAINE ETANCHEITE - M.A.E. W2066897 Montant initial 26,19 € Émise le [D…" at bounding box center [463, 299] width 738 height 438
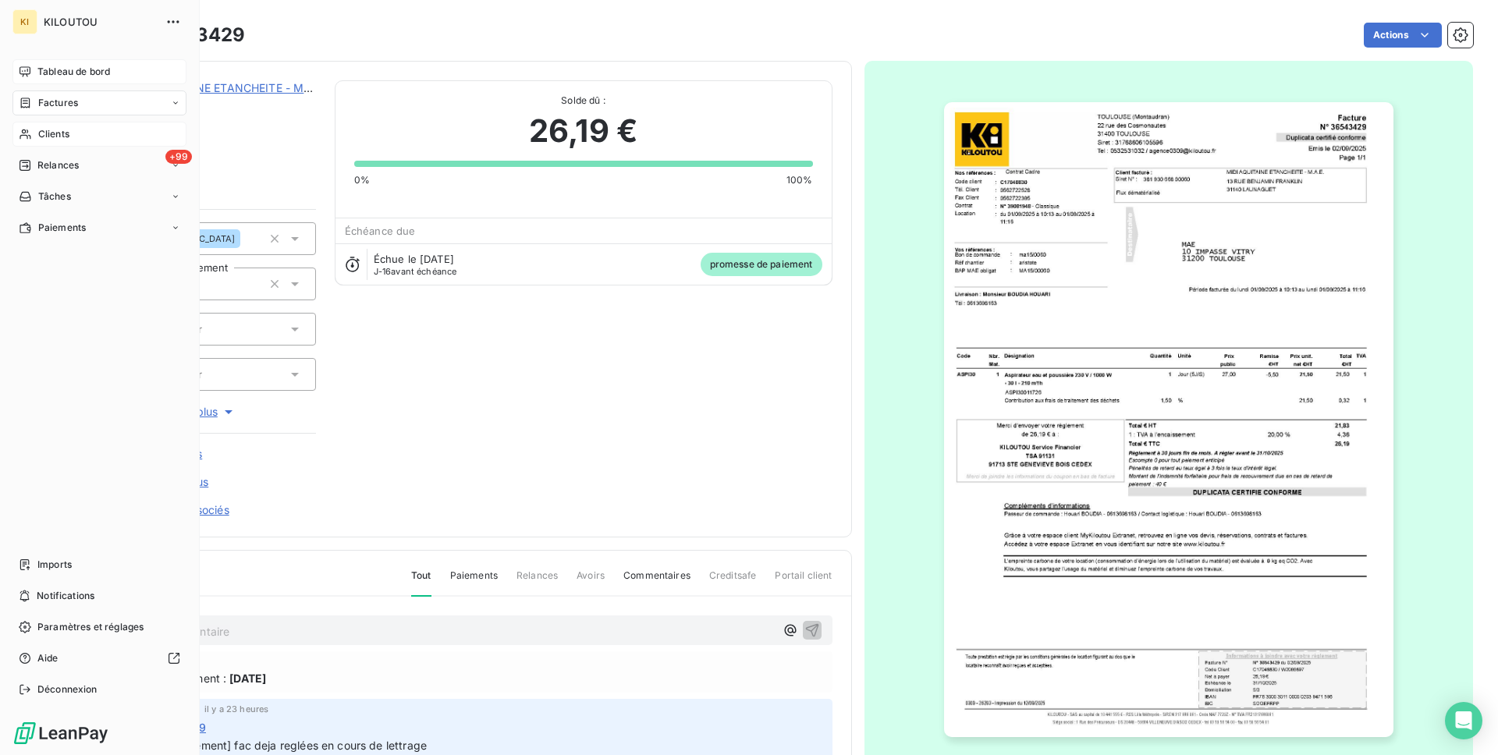
click at [21, 62] on div "Tableau de bord" at bounding box center [99, 71] width 174 height 25
